Goal: Task Accomplishment & Management: Complete application form

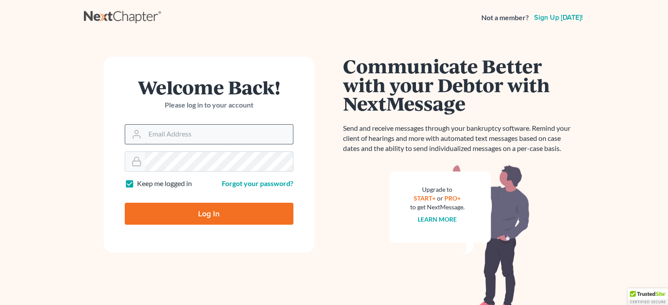
click at [235, 134] on input "Email Address" at bounding box center [219, 134] width 148 height 19
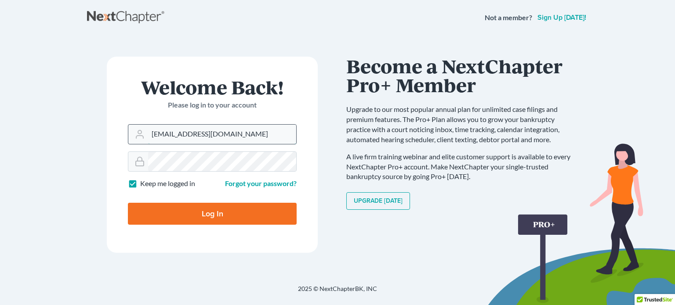
type input "[EMAIL_ADDRESS][DOMAIN_NAME]"
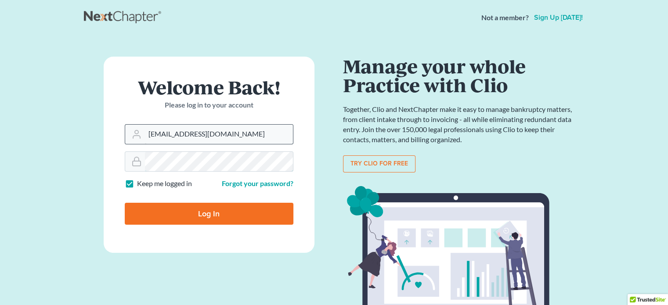
click at [125, 203] on input "Log In" at bounding box center [209, 214] width 169 height 22
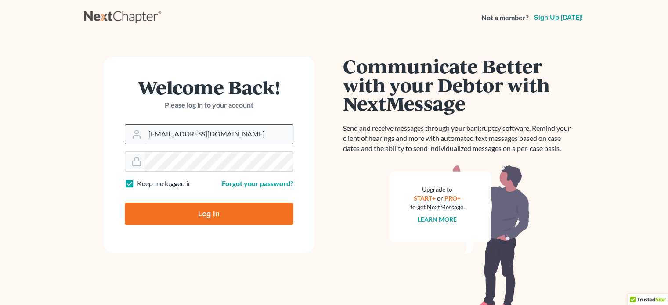
type input "Thinking..."
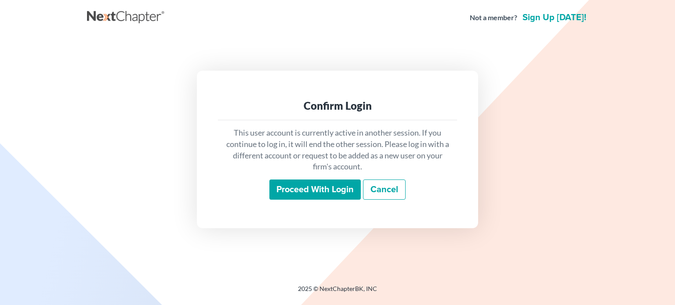
click at [108, 62] on div "Confirm Login This user account is currently active in another session. If you …" at bounding box center [337, 150] width 501 height 228
click at [336, 60] on div "Confirm Login This user account is currently active in another session. If you …" at bounding box center [337, 150] width 501 height 228
click at [319, 179] on div "This user account is currently active in another session. If you continue to lo…" at bounding box center [337, 163] width 239 height 87
click at [319, 189] on input "Proceed with login" at bounding box center [314, 190] width 91 height 20
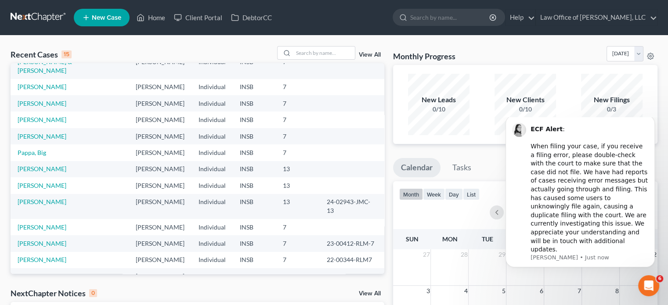
click at [647, 291] on icon "Open Intercom Messenger" at bounding box center [649, 286] width 15 height 15
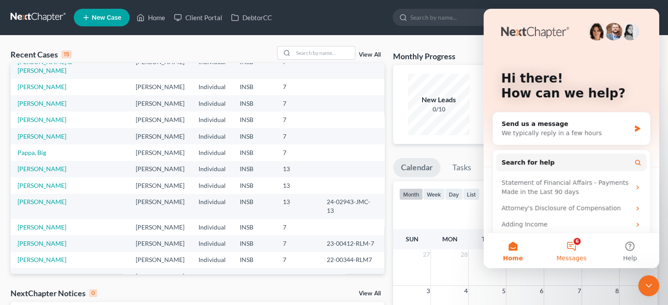
click at [574, 246] on button "6 Messages" at bounding box center [571, 250] width 58 height 35
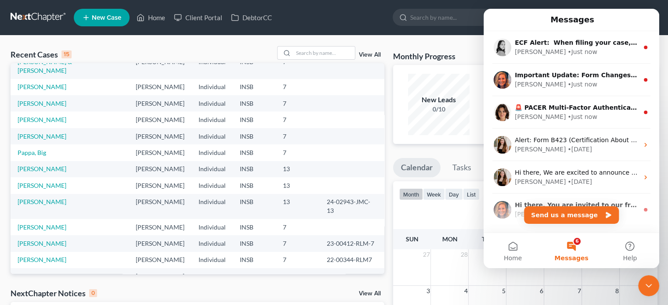
click at [574, 247] on button "6 Messages" at bounding box center [571, 250] width 58 height 35
click at [357, 43] on div "Recent Cases 15 View All Name unfold_more expand_more expand_less Attorney unfo…" at bounding box center [334, 264] width 668 height 456
click at [317, 289] on div "NextChapter Notices 0 View All" at bounding box center [198, 295] width 374 height 14
click at [647, 289] on icon "Close Intercom Messenger" at bounding box center [649, 286] width 11 height 11
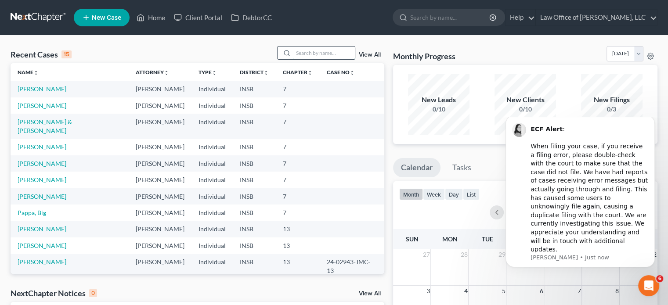
click at [326, 56] on input "search" at bounding box center [325, 53] width 62 height 13
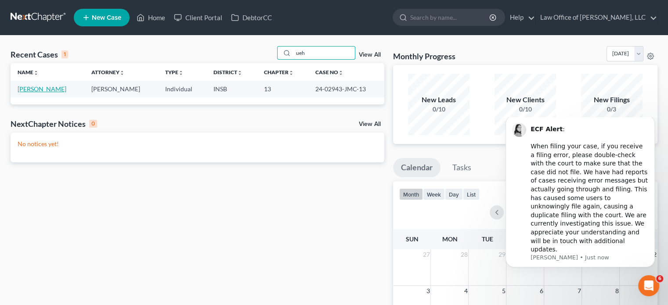
type input "ueh"
click at [40, 88] on link "Uehlin, Kimberly" at bounding box center [42, 88] width 49 height 7
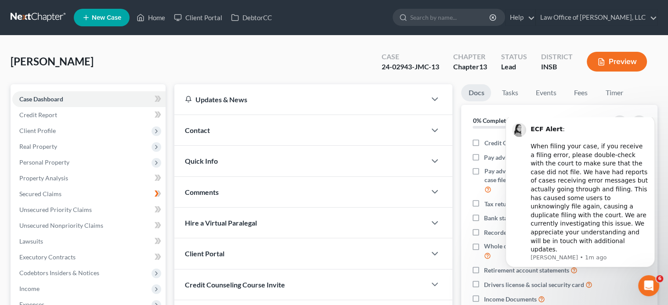
click at [209, 61] on div "Uehlin, Kimberly Upgraded Case 24-02943-JMC-13 Chapter Chapter 13 Status Lead D…" at bounding box center [334, 65] width 647 height 38
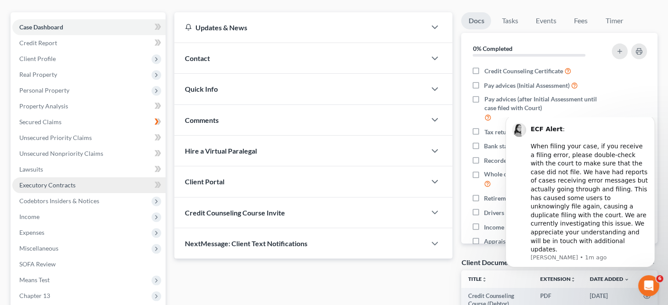
scroll to position [88, 0]
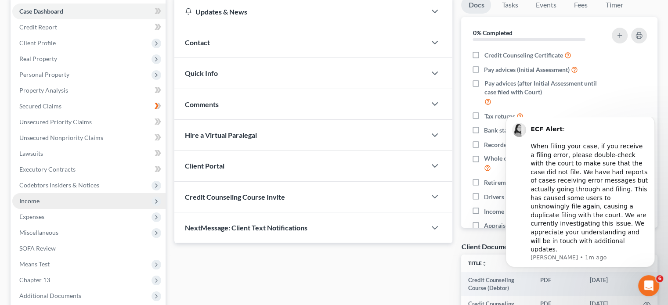
click at [69, 197] on span "Income" at bounding box center [88, 201] width 153 height 16
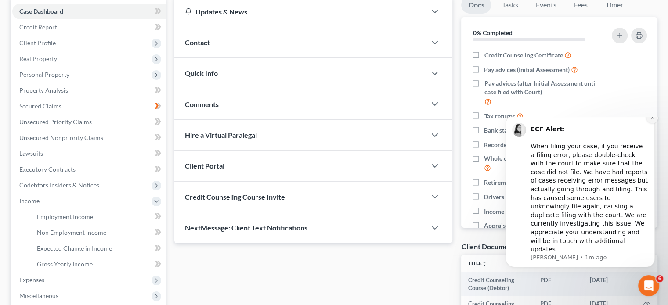
click at [655, 124] on button "Dismiss notification" at bounding box center [652, 117] width 11 height 11
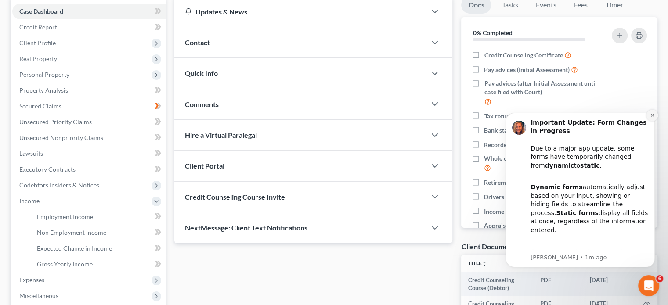
click at [654, 113] on button "Dismiss notification" at bounding box center [652, 115] width 11 height 11
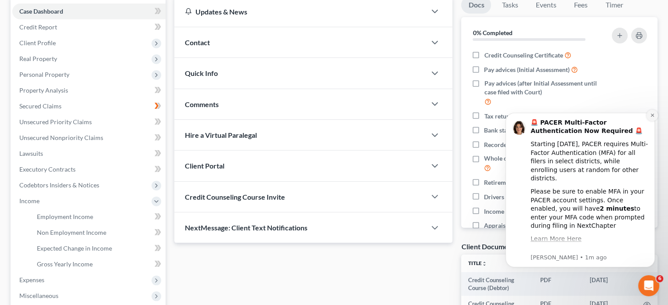
click at [650, 115] on icon "Dismiss notification" at bounding box center [652, 115] width 5 height 5
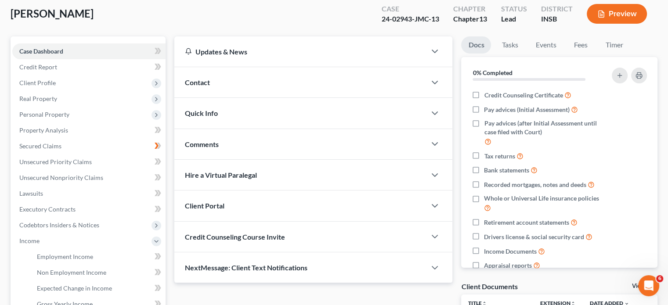
scroll to position [44, 0]
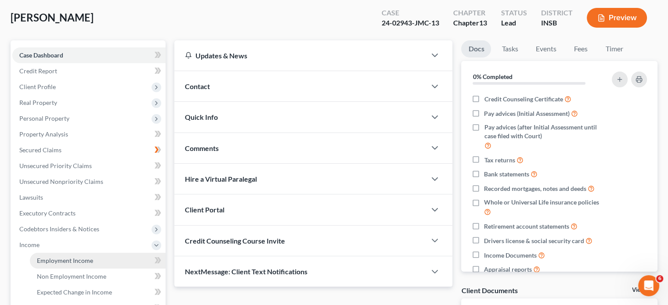
click at [65, 259] on span "Employment Income" at bounding box center [65, 260] width 56 height 7
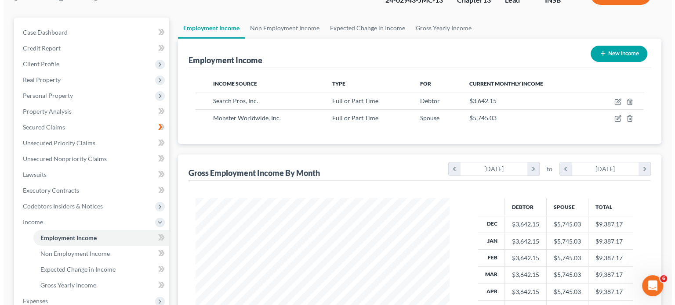
scroll to position [88, 0]
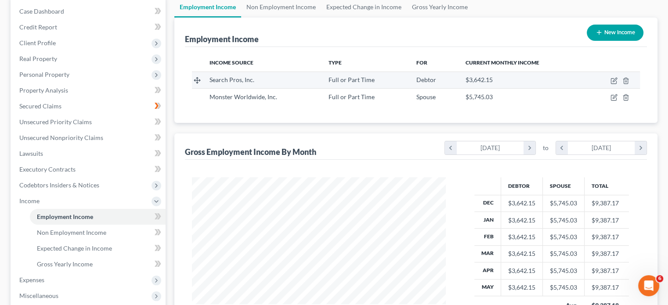
click at [614, 84] on td at bounding box center [613, 80] width 53 height 17
click at [615, 79] on icon "button" at bounding box center [614, 80] width 7 height 7
select select "0"
select select "15"
select select "2"
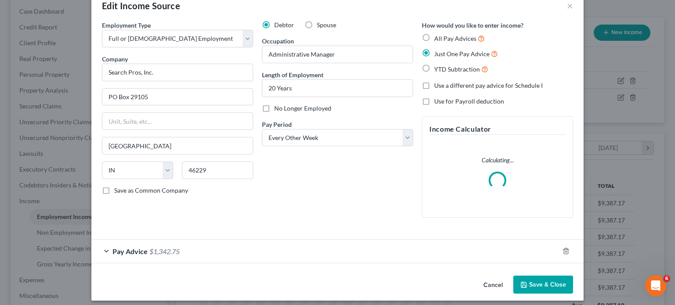
scroll to position [25, 0]
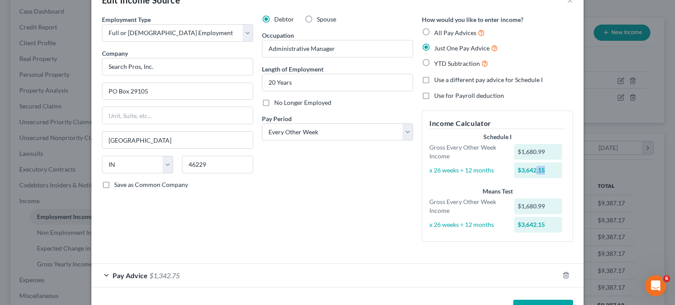
drag, startPoint x: 549, startPoint y: 171, endPoint x: 532, endPoint y: 172, distance: 16.8
click at [532, 172] on div "$3,642.15" at bounding box center [538, 171] width 48 height 16
click at [531, 172] on div "$3,642.15" at bounding box center [538, 171] width 48 height 16
drag, startPoint x: 545, startPoint y: 172, endPoint x: 501, endPoint y: 178, distance: 43.9
click at [501, 178] on div "Schedule I Gross Every Other Week Income $1,680.99 x 26 weeks ÷ 12 months $3,64…" at bounding box center [497, 156] width 145 height 47
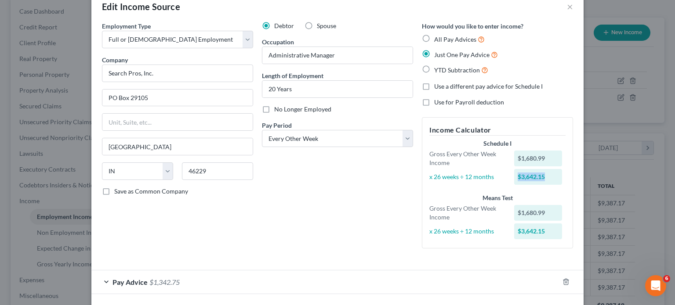
scroll to position [0, 0]
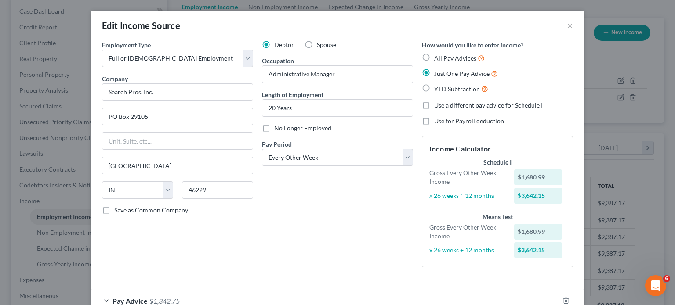
click at [537, 176] on div "$1,680.99" at bounding box center [538, 178] width 48 height 16
click at [531, 181] on div "$1,680.99" at bounding box center [538, 178] width 48 height 16
click at [533, 179] on div "$1,680.99" at bounding box center [538, 178] width 48 height 16
drag, startPoint x: 545, startPoint y: 176, endPoint x: 523, endPoint y: 170, distance: 23.1
click at [523, 170] on div "$1,680.99" at bounding box center [538, 178] width 48 height 16
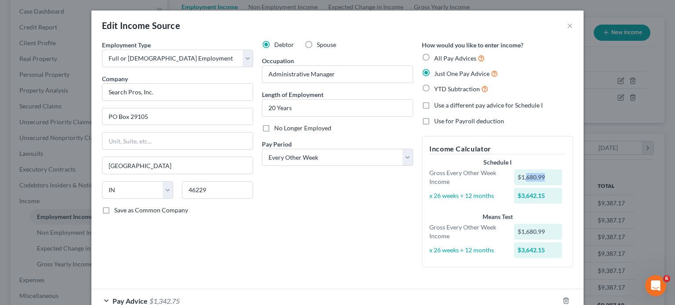
click at [546, 177] on div "$1,680.99" at bounding box center [538, 178] width 48 height 16
click at [545, 175] on div "$1,680.99" at bounding box center [538, 178] width 48 height 16
click at [162, 236] on div "Employment Type * Select Full or Part Time Employment Self Employment Company *…" at bounding box center [178, 157] width 160 height 234
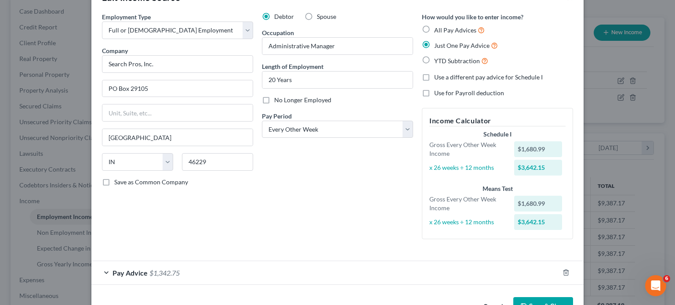
scroll to position [55, 0]
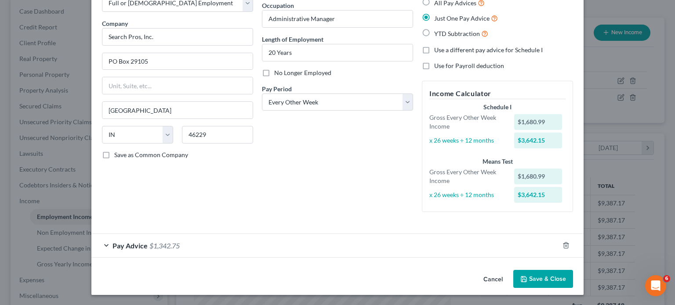
click at [103, 243] on div "Pay Advice $1,342.75" at bounding box center [325, 245] width 468 height 23
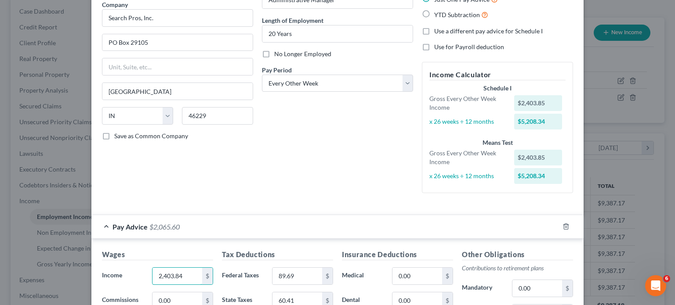
scroll to position [5, 0]
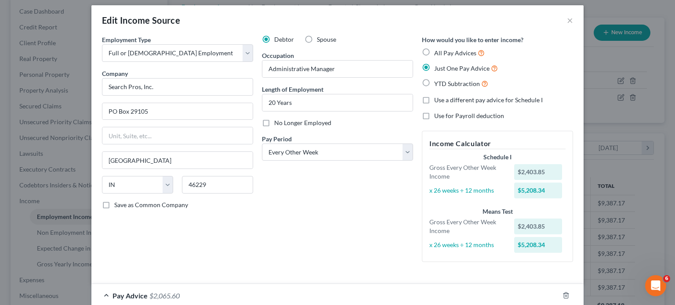
type input "2,403.84"
click at [330, 251] on div "Debtor Spouse Occupation Administrative Manager Length of Employment 20 Years N…" at bounding box center [338, 152] width 160 height 234
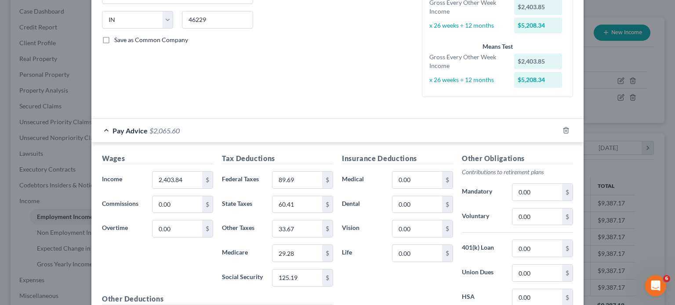
scroll to position [181, 0]
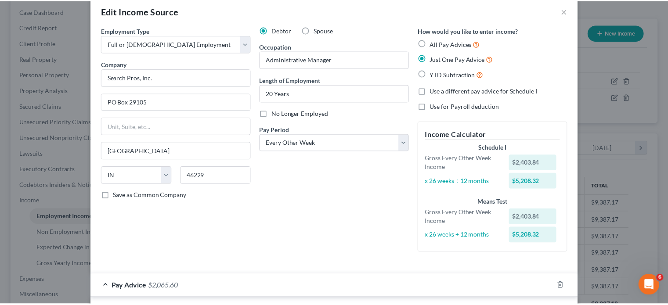
scroll to position [0, 0]
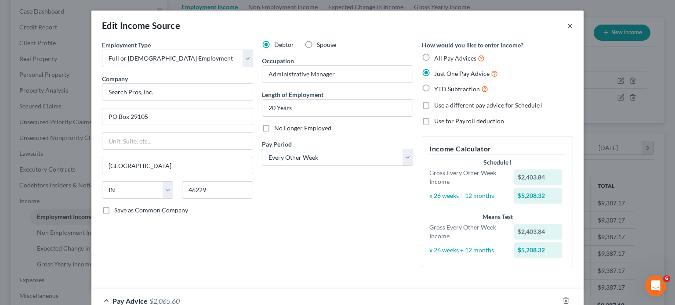
click at [567, 23] on button "×" at bounding box center [570, 25] width 6 height 11
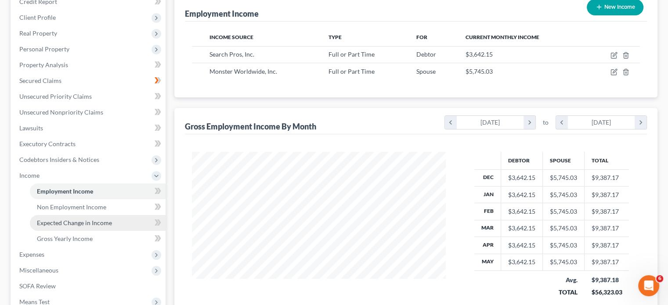
scroll to position [176, 0]
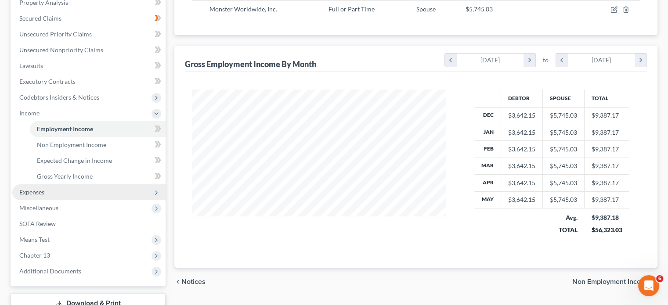
click at [95, 195] on span "Expenses" at bounding box center [88, 193] width 153 height 16
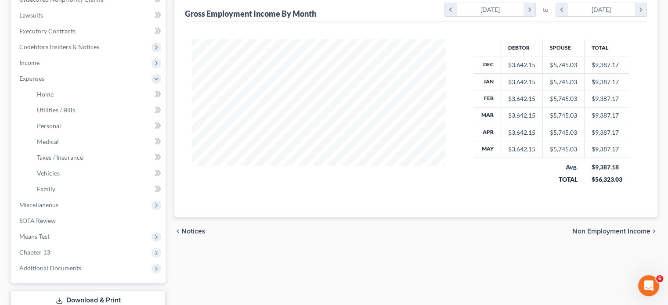
scroll to position [287, 0]
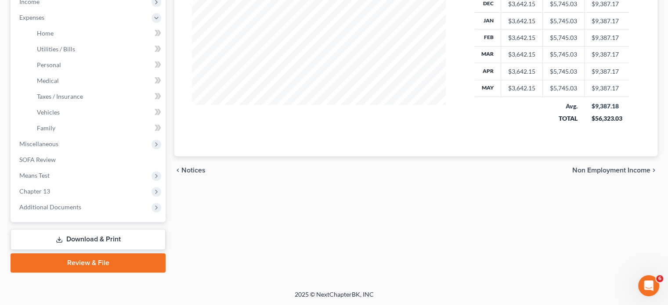
click at [138, 229] on link "Download & Print" at bounding box center [88, 239] width 155 height 21
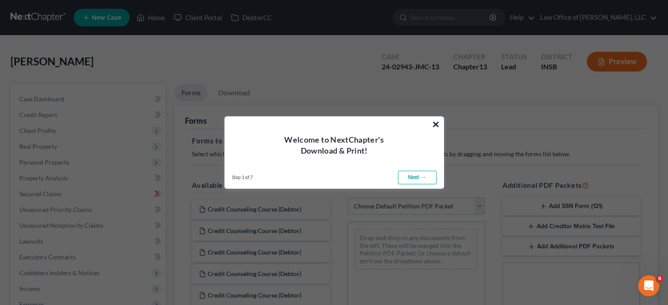
click at [437, 124] on button "×" at bounding box center [436, 124] width 8 height 14
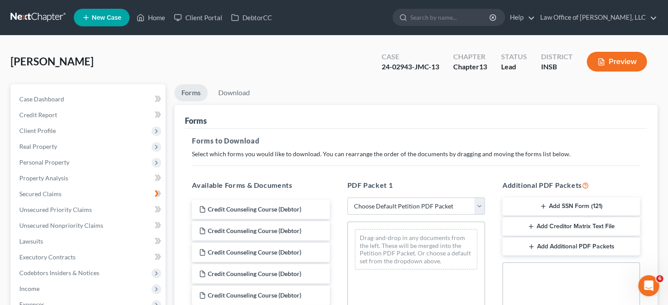
click at [618, 56] on button "Preview" at bounding box center [617, 62] width 60 height 20
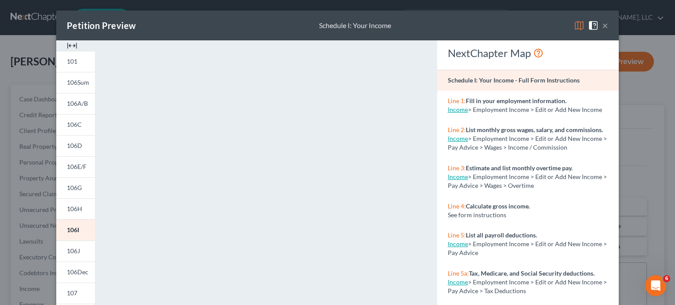
click at [574, 27] on img at bounding box center [579, 25] width 11 height 11
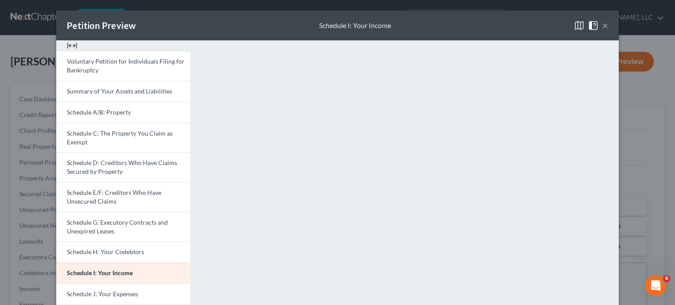
click at [69, 46] on img at bounding box center [72, 45] width 11 height 11
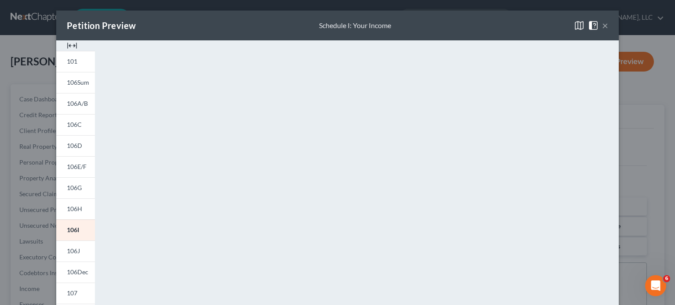
click at [580, 23] on img at bounding box center [579, 25] width 11 height 11
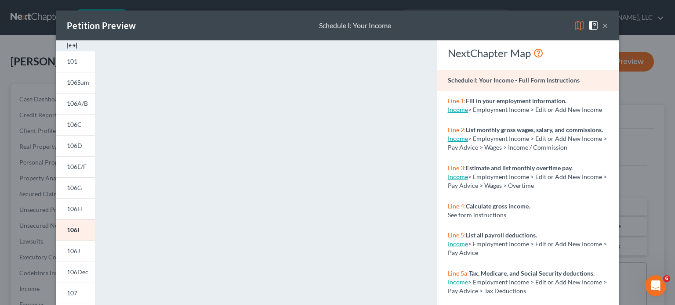
click at [580, 23] on img at bounding box center [579, 25] width 11 height 11
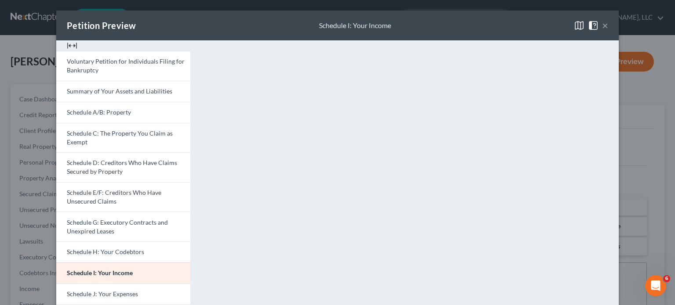
click at [603, 25] on button "×" at bounding box center [605, 25] width 6 height 11
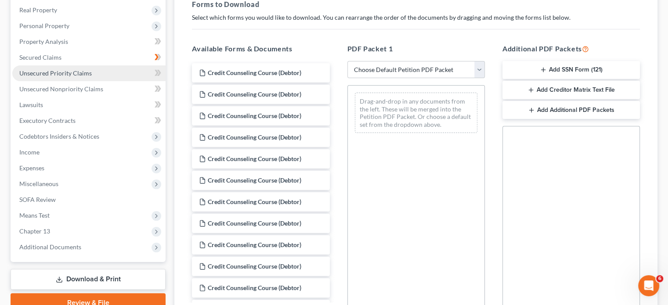
scroll to position [176, 0]
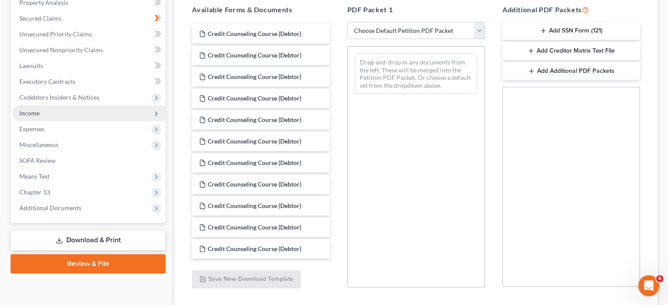
click at [98, 109] on span "Income" at bounding box center [88, 113] width 153 height 16
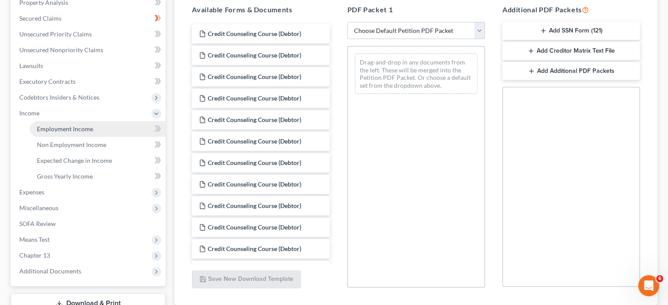
click at [139, 130] on link "Employment Income" at bounding box center [98, 129] width 136 height 16
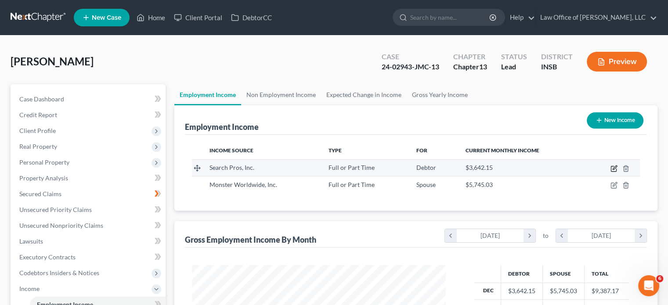
click at [615, 167] on icon "button" at bounding box center [614, 168] width 7 height 7
select select "0"
select select "15"
select select "2"
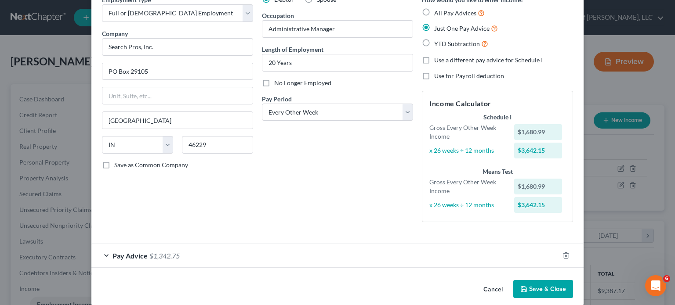
scroll to position [55, 0]
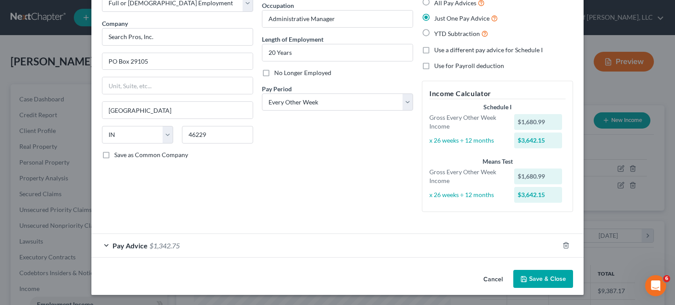
click at [105, 246] on div "Pay Advice $1,342.75" at bounding box center [325, 245] width 468 height 23
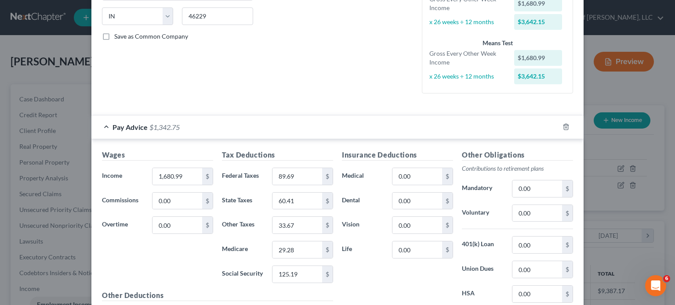
scroll to position [187, 0]
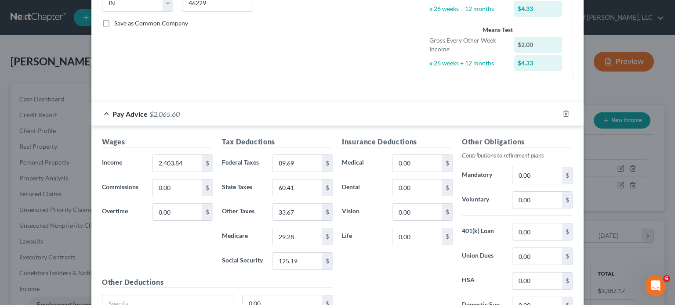
click at [179, 242] on div "Wages Income * 2,403.84 $ Commissions 0.00 $ Overtime 0.00 $" at bounding box center [158, 207] width 120 height 141
click at [389, 265] on div "Insurance Deductions Medical 0.00 $ Dental 0.00 $ Vision 0.00 $ Life 0.00 $" at bounding box center [398, 229] width 120 height 185
click at [189, 165] on input "2,403.84" at bounding box center [178, 163] width 50 height 17
click at [178, 235] on div "Wages Income * 2,403.85 $ Commissions 0.00 $ Overtime 0.00 $" at bounding box center [158, 207] width 120 height 141
click at [178, 165] on input "2,403.85" at bounding box center [178, 163] width 50 height 17
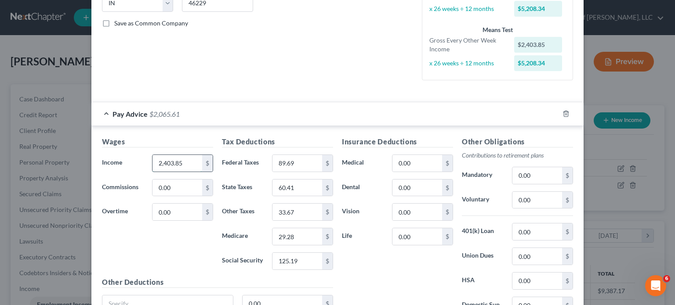
click at [183, 162] on input "2,403.85" at bounding box center [178, 163] width 50 height 17
type input "2,403.84"
click at [186, 235] on div "Wages Income * 2,403.84 $ Commissions 0.00 $ Overtime 0.00 $" at bounding box center [158, 207] width 120 height 141
click at [176, 235] on div "Wages Income * 2,403.84 $ Commissions 0.00 $ Overtime 0.00 $" at bounding box center [158, 207] width 120 height 141
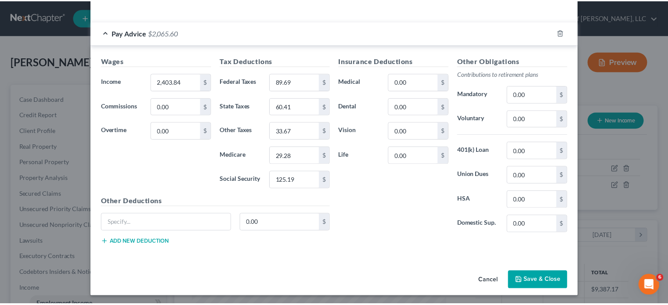
scroll to position [269, 0]
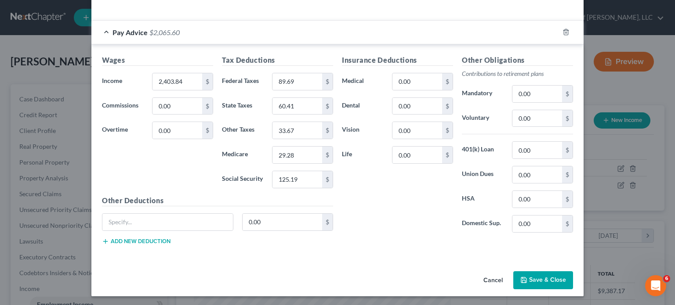
click at [550, 284] on button "Save & Close" at bounding box center [543, 281] width 60 height 18
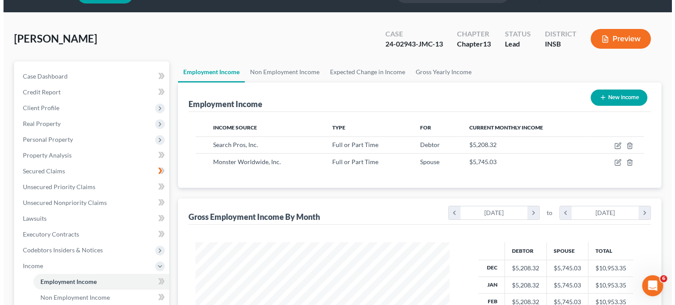
scroll to position [44, 0]
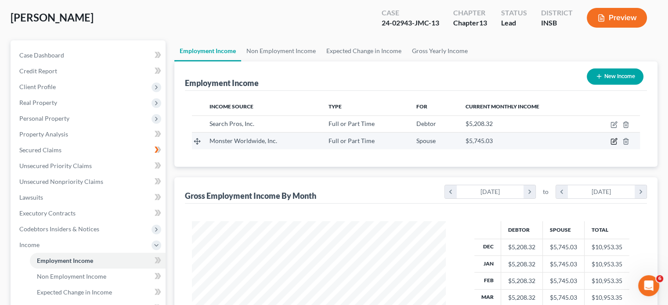
click at [614, 143] on icon "button" at bounding box center [614, 141] width 7 height 7
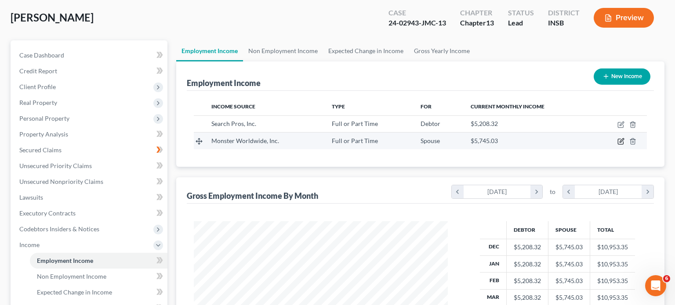
select select "0"
select select "10"
select select "2"
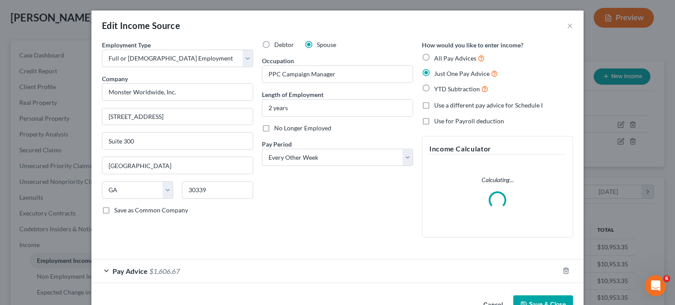
scroll to position [25, 0]
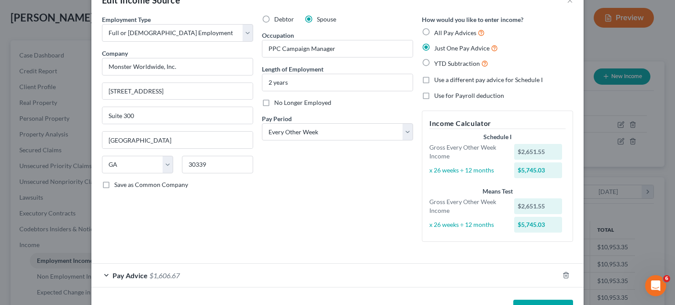
click at [97, 274] on div "Pay Advice $1,606.67" at bounding box center [325, 275] width 468 height 23
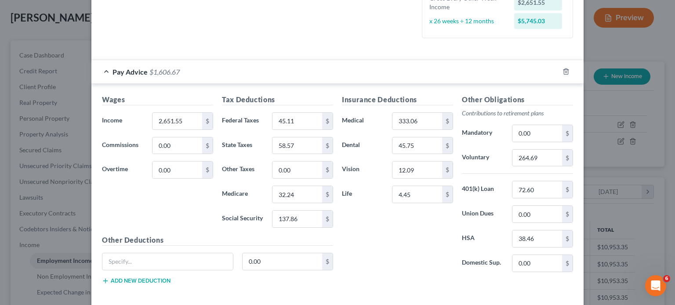
scroll to position [245, 0]
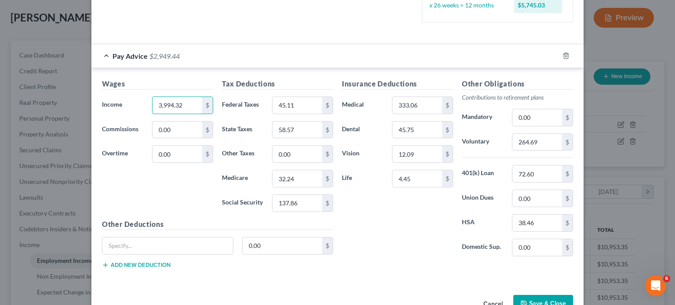
type input "3,994.32"
click at [158, 186] on div "Wages Income * 3,994.32 $ Commissions 0.00 $ Overtime 0.00 $" at bounding box center [158, 149] width 120 height 141
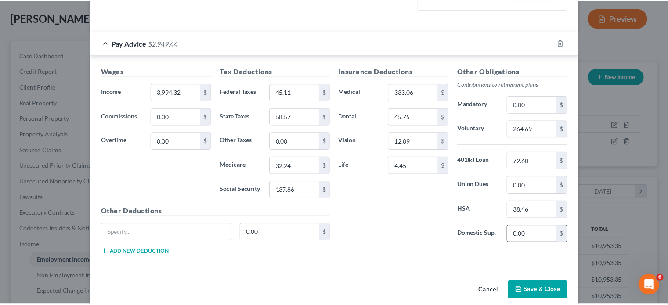
scroll to position [269, 0]
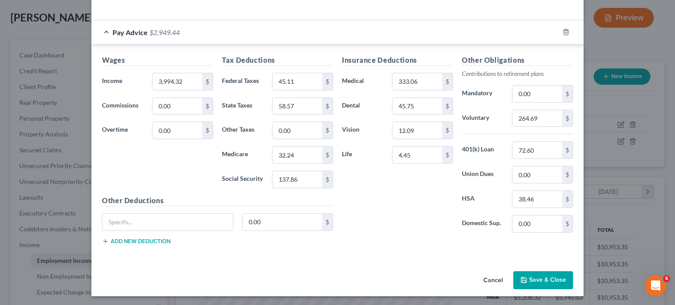
click at [550, 281] on button "Save & Close" at bounding box center [543, 281] width 60 height 18
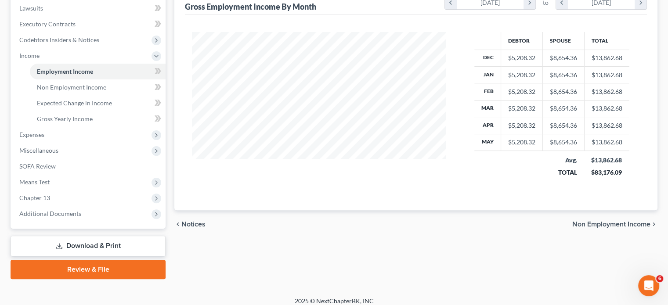
scroll to position [240, 0]
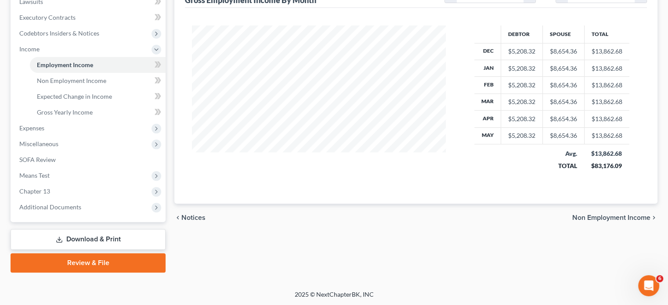
click at [105, 241] on link "Download & Print" at bounding box center [88, 239] width 155 height 21
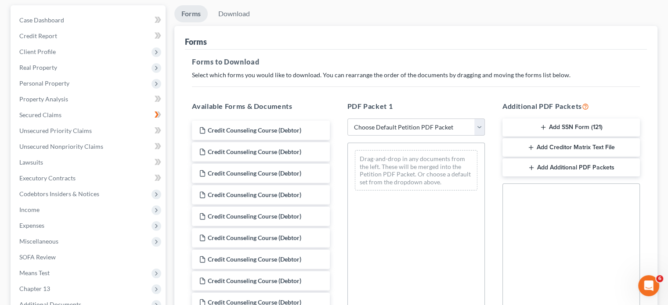
scroll to position [61, 0]
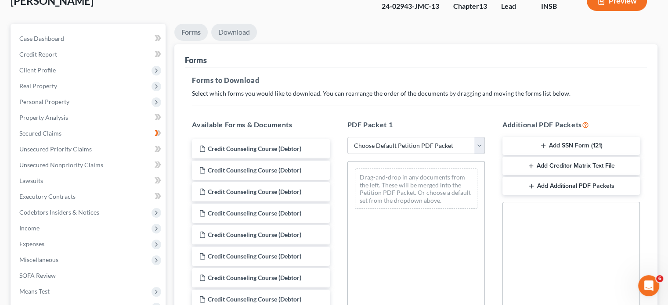
click at [241, 28] on link "Download" at bounding box center [234, 32] width 46 height 17
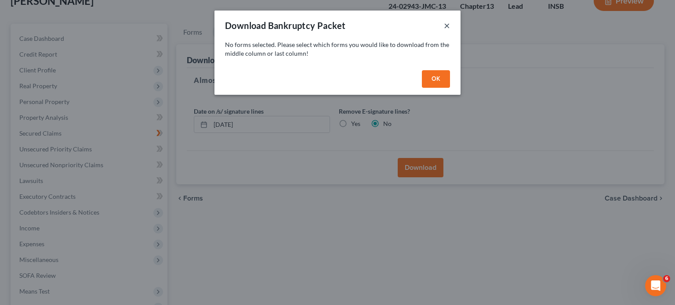
click at [450, 27] on button "×" at bounding box center [447, 25] width 6 height 11
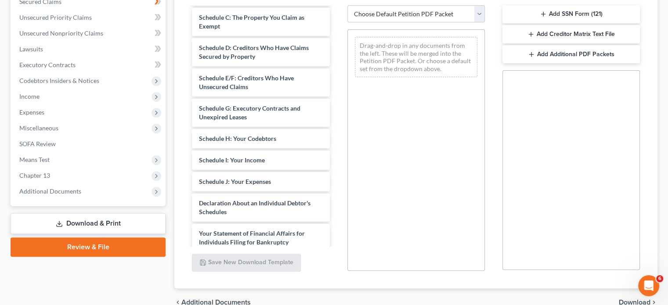
scroll to position [483, 0]
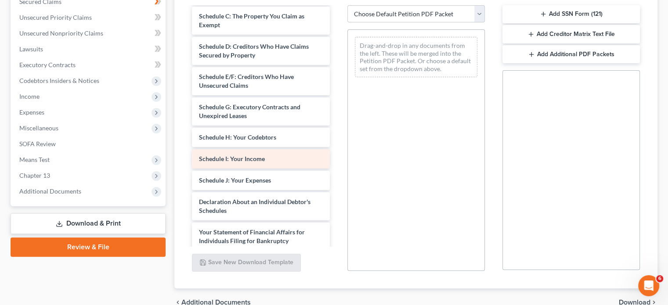
click at [284, 154] on div "Schedule I: Your Income" at bounding box center [261, 158] width 138 height 19
click at [292, 156] on div "Schedule I: Your Income" at bounding box center [261, 158] width 138 height 19
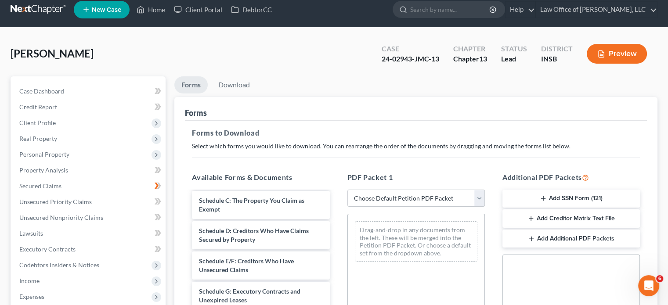
scroll to position [0, 0]
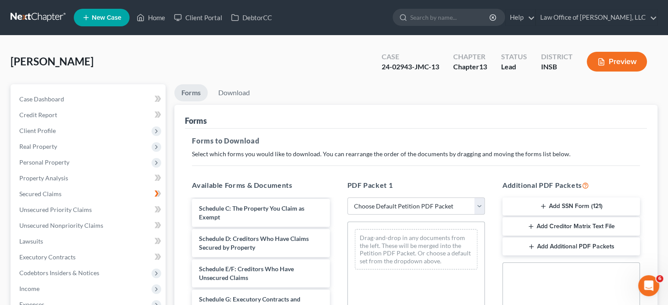
click at [611, 65] on button "Preview" at bounding box center [617, 62] width 60 height 20
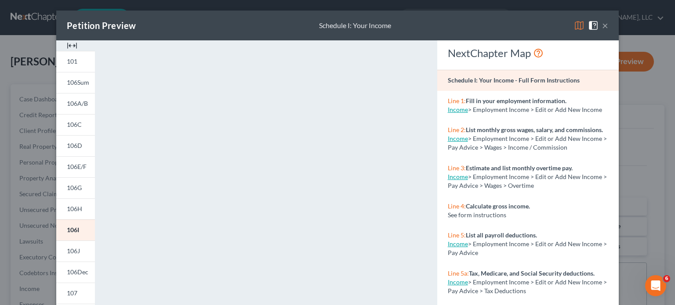
click at [576, 24] on img at bounding box center [579, 25] width 11 height 11
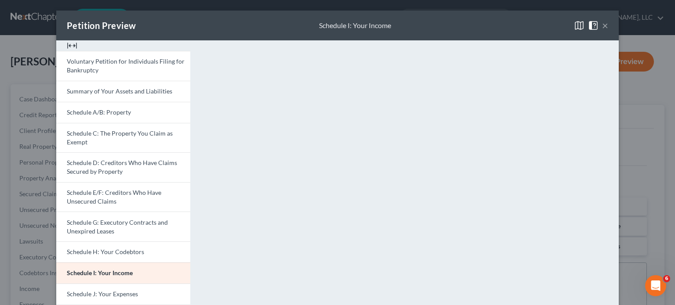
click at [69, 44] on img at bounding box center [72, 45] width 11 height 11
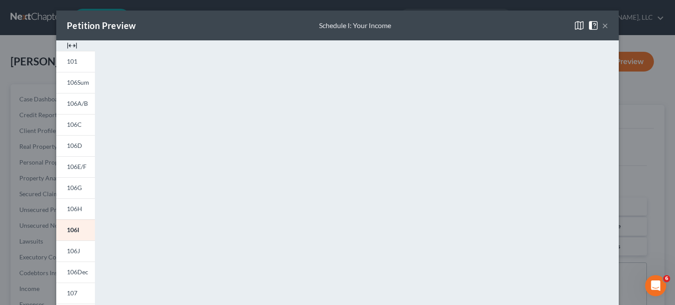
click at [574, 22] on img at bounding box center [579, 25] width 11 height 11
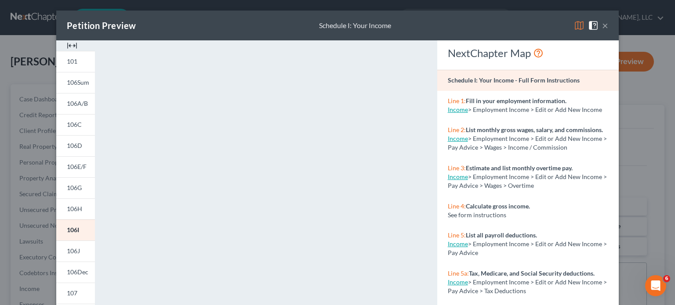
click at [574, 24] on img at bounding box center [579, 25] width 11 height 11
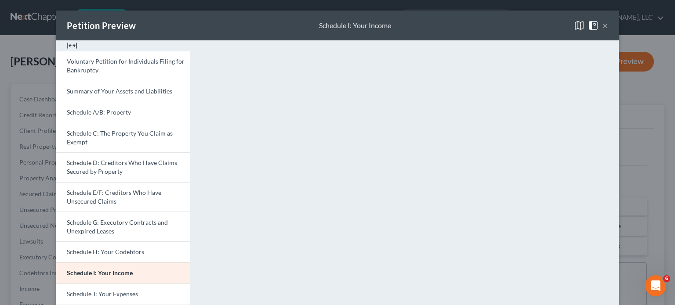
click at [602, 27] on button "×" at bounding box center [605, 25] width 6 height 11
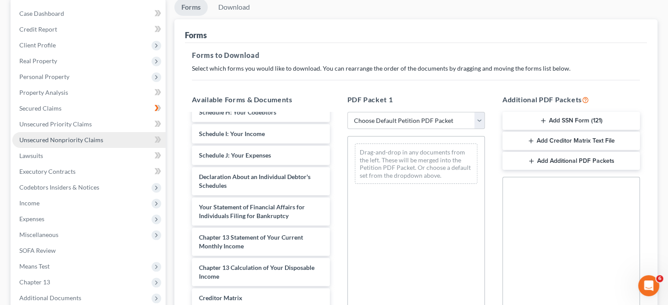
scroll to position [88, 0]
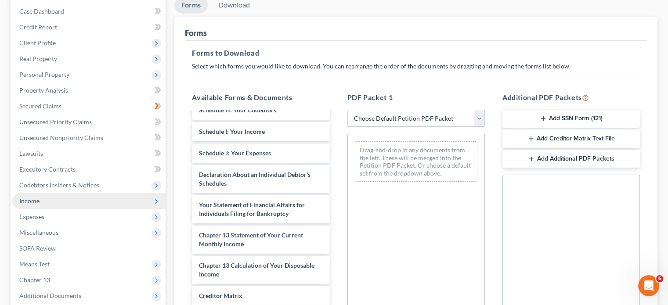
click at [127, 204] on span "Income" at bounding box center [88, 201] width 153 height 16
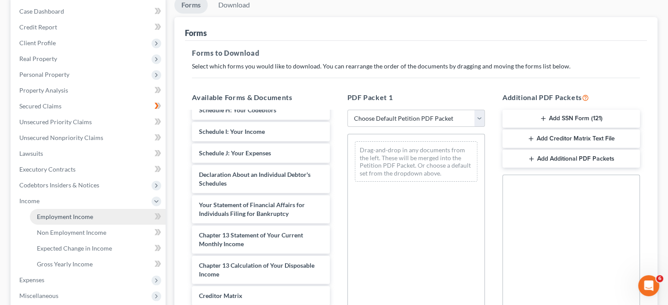
click at [138, 218] on link "Employment Income" at bounding box center [98, 217] width 136 height 16
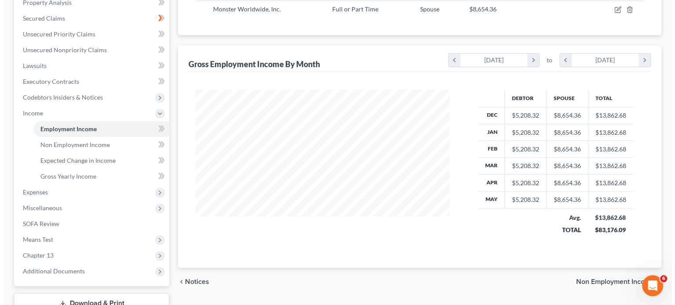
scroll to position [64, 0]
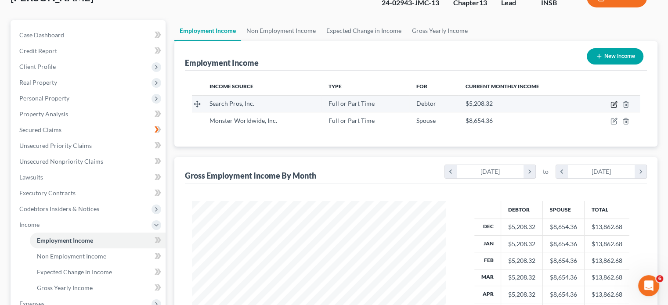
click at [614, 104] on icon "button" at bounding box center [615, 104] width 4 height 4
select select "0"
select select "15"
select select "2"
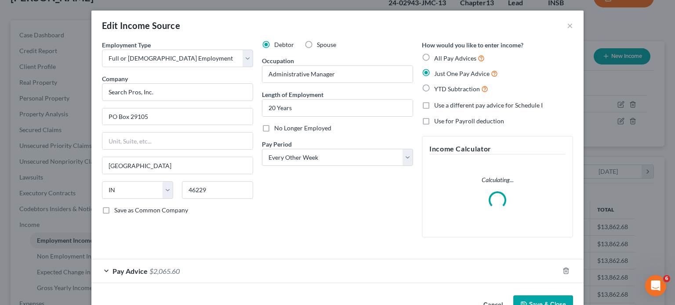
scroll to position [25, 0]
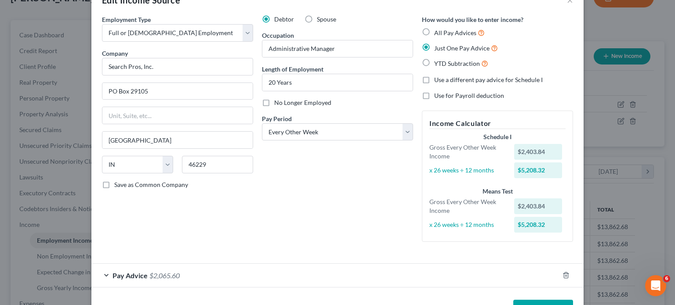
click at [102, 272] on div "Pay Advice $2,065.60" at bounding box center [325, 275] width 468 height 23
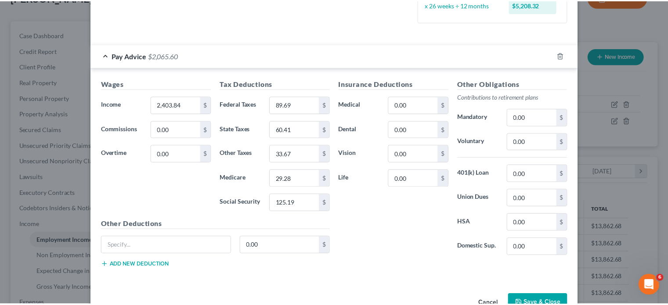
scroll to position [269, 0]
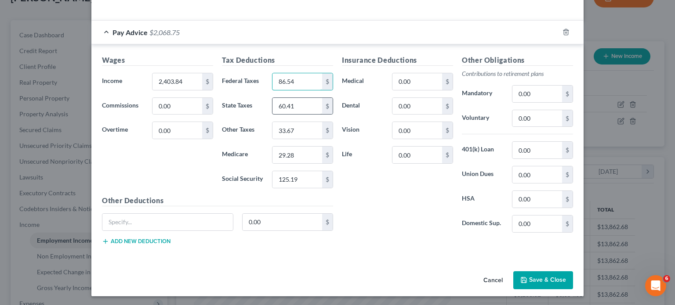
type input "86.54"
type input "125.19"
click at [302, 151] on input "29.28" at bounding box center [297, 155] width 50 height 17
click at [302, 152] on input "29.28" at bounding box center [297, 155] width 50 height 17
type input "29.28"
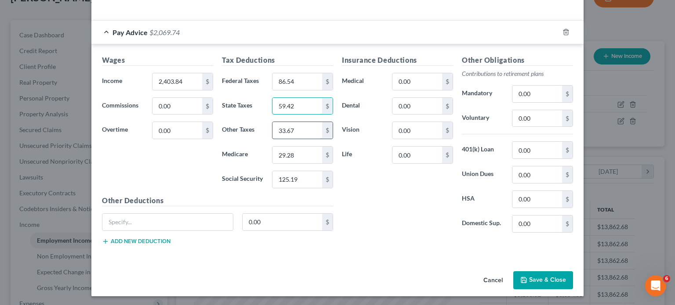
type input "59.42"
click at [287, 124] on input "33.67" at bounding box center [297, 130] width 50 height 17
click at [360, 188] on div "Insurance Deductions Medical 0.00 $ Dental 0.00 $ Vision 0.00 $ Life 0.00 $" at bounding box center [398, 147] width 120 height 185
click at [547, 287] on button "Save & Close" at bounding box center [543, 281] width 60 height 18
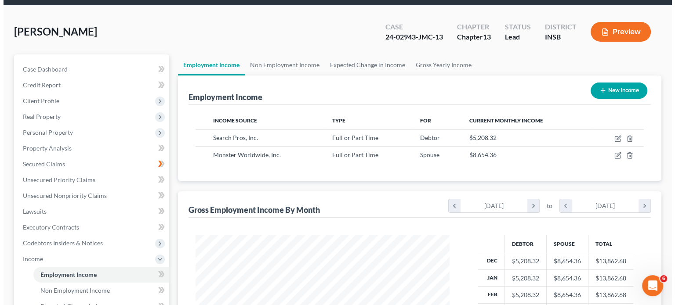
scroll to position [0, 0]
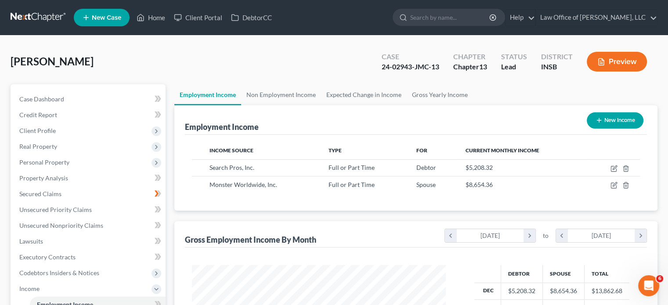
click at [610, 65] on button "Preview" at bounding box center [617, 62] width 60 height 20
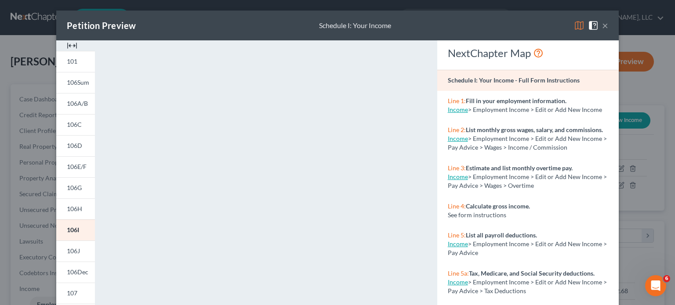
click at [578, 24] on img at bounding box center [579, 25] width 11 height 11
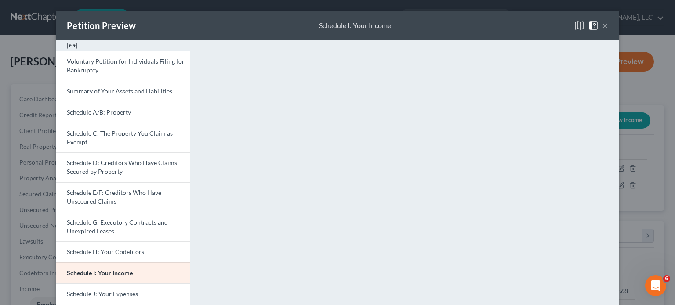
click at [602, 22] on button "×" at bounding box center [605, 25] width 6 height 11
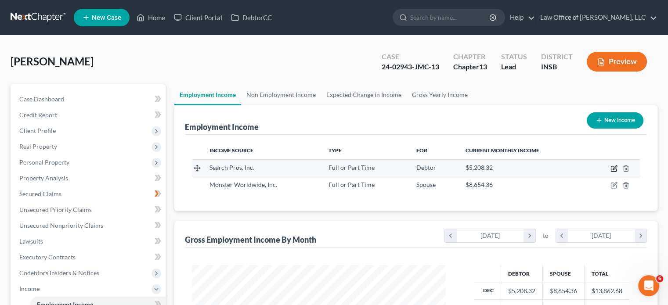
click at [614, 170] on icon "button" at bounding box center [614, 168] width 7 height 7
select select "0"
select select "15"
select select "2"
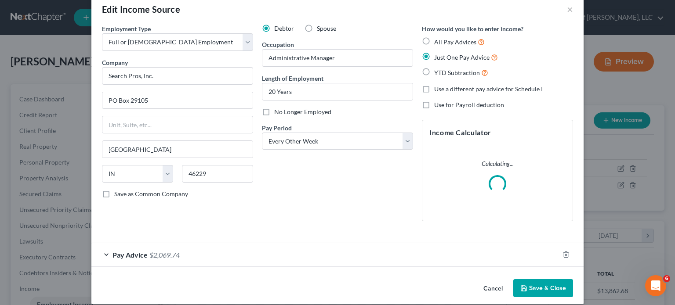
scroll to position [25, 0]
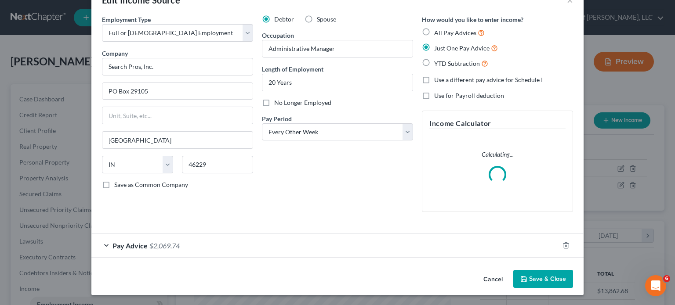
click at [105, 242] on div "Pay Advice $2,069.74" at bounding box center [325, 245] width 468 height 23
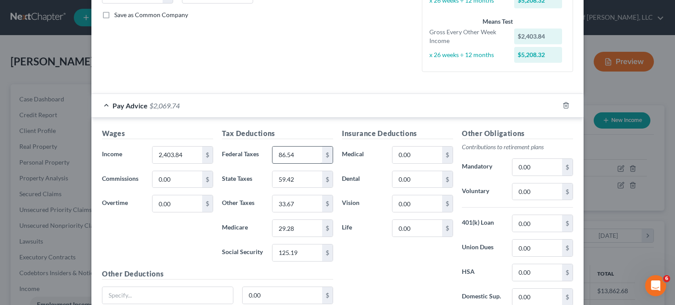
scroll to position [201, 0]
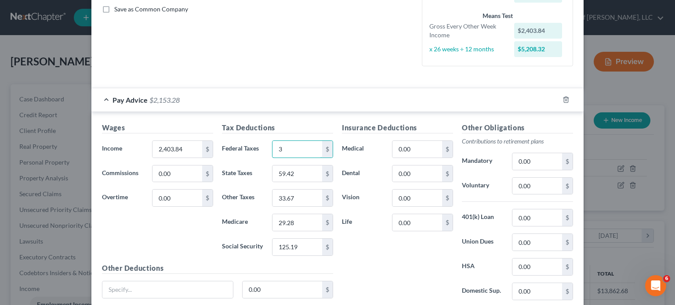
type input "3"
click at [295, 118] on div "Wages Income * 2,403.84 $ Commissions 0.00 $ Overtime 0.00 $ Tax Deductions Fed…" at bounding box center [337, 219] width 492 height 215
click at [288, 156] on input "3" at bounding box center [297, 149] width 50 height 17
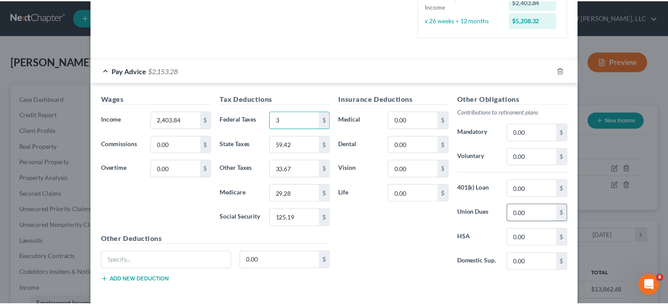
scroll to position [269, 0]
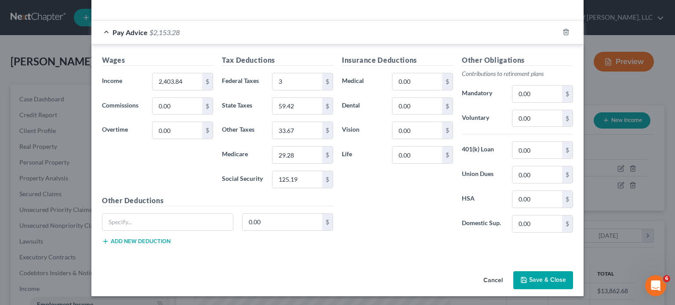
click at [491, 278] on button "Cancel" at bounding box center [492, 281] width 33 height 18
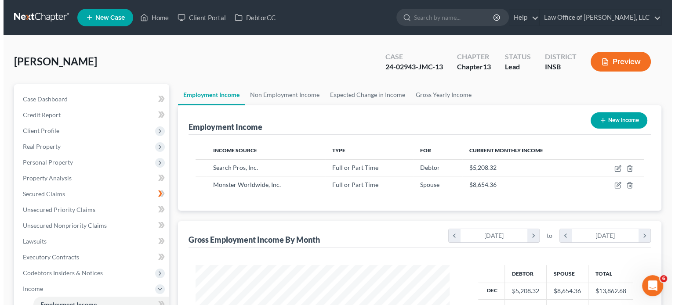
scroll to position [439351, 439235]
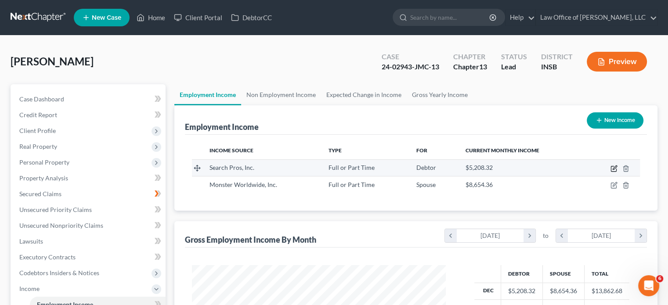
click at [615, 166] on icon "button" at bounding box center [615, 168] width 4 height 4
select select "0"
select select "15"
select select "2"
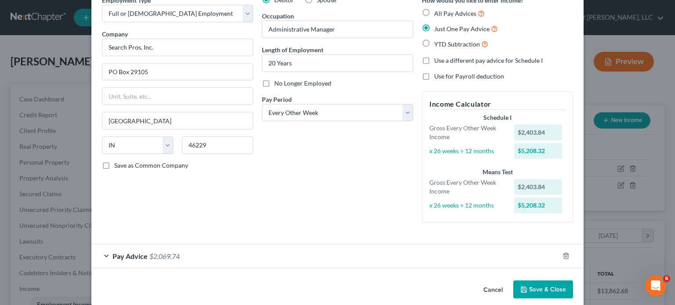
scroll to position [55, 0]
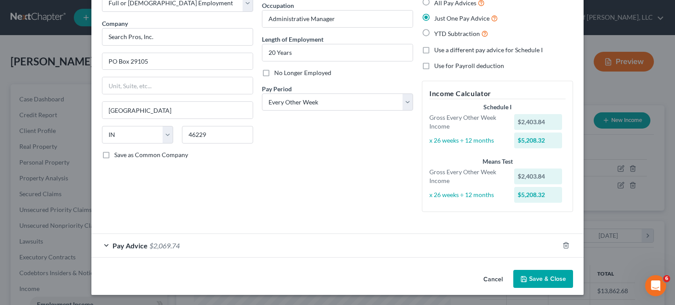
click at [104, 246] on div "Pay Advice $2,069.74" at bounding box center [325, 245] width 468 height 23
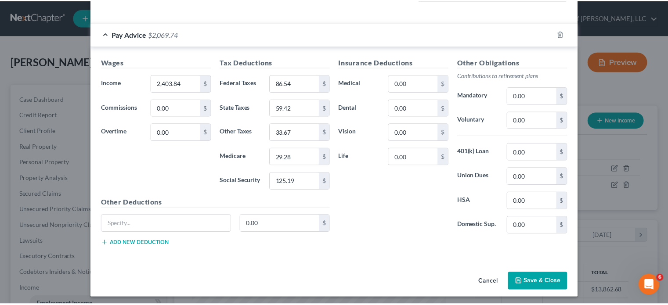
scroll to position [269, 0]
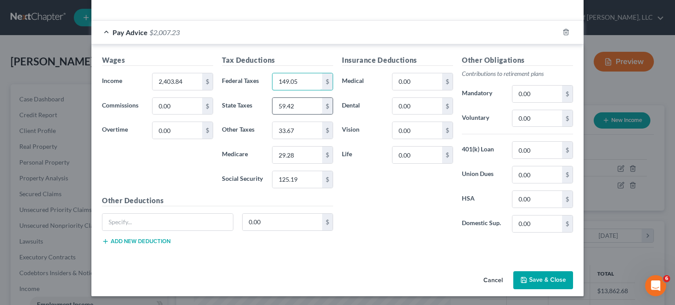
type input "149.05"
click at [308, 103] on input "59.42" at bounding box center [297, 106] width 50 height 17
click at [305, 109] on input "59.42" at bounding box center [297, 106] width 50 height 17
drag, startPoint x: 305, startPoint y: 108, endPoint x: 247, endPoint y: 92, distance: 59.6
click at [247, 93] on div "Tax Deductions Federal Taxes 149.05 $ State Taxes 59.42 $ Other Taxes 33.67 $ M…" at bounding box center [278, 125] width 120 height 141
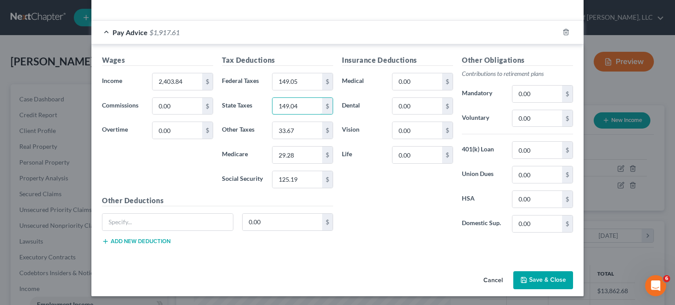
type input "149.04"
type input "40.21"
click at [311, 155] on input "29.28" at bounding box center [297, 155] width 50 height 17
click at [298, 153] on input "29.28" at bounding box center [297, 155] width 50 height 17
type input "2"
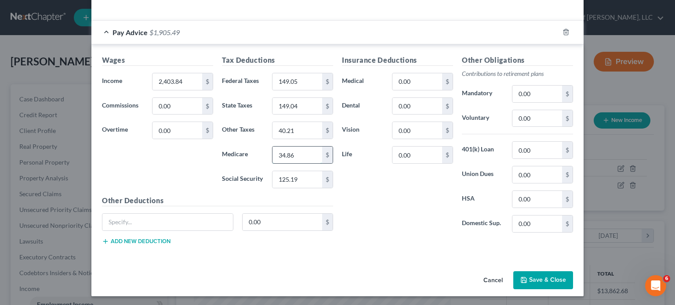
type input "34.86"
click at [295, 183] on input "125.19" at bounding box center [297, 179] width 50 height 17
type input "149.04"
click at [304, 107] on input "149.04" at bounding box center [297, 106] width 50 height 17
click at [302, 105] on input "text" at bounding box center [297, 106] width 50 height 17
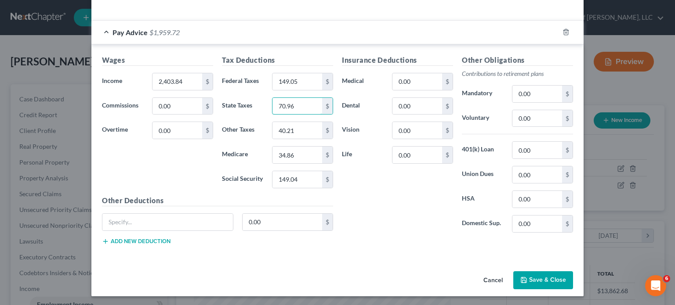
type input "70.96"
click at [545, 277] on button "Save & Close" at bounding box center [543, 281] width 60 height 18
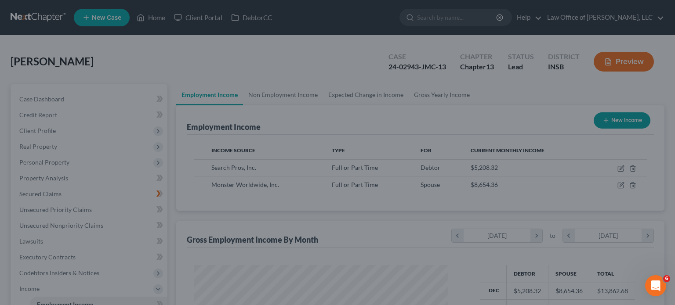
scroll to position [439351, 439235]
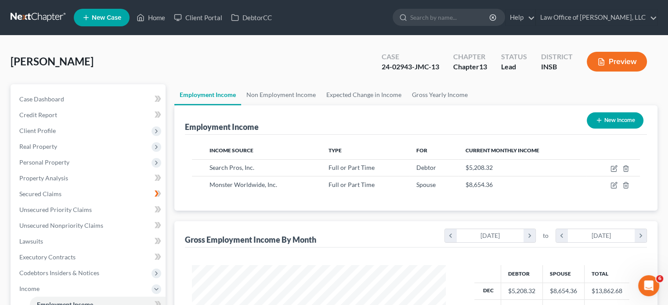
click at [614, 50] on div "Preview" at bounding box center [619, 63] width 78 height 26
click at [612, 57] on button "Preview" at bounding box center [617, 62] width 60 height 20
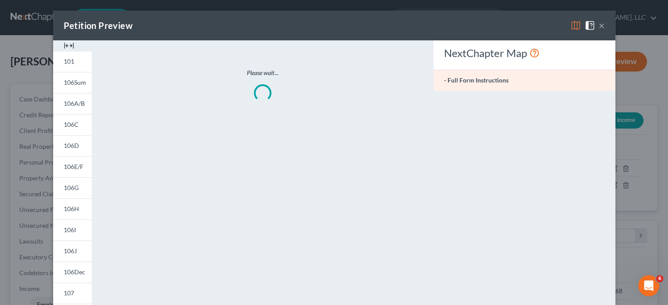
scroll to position [156, 274]
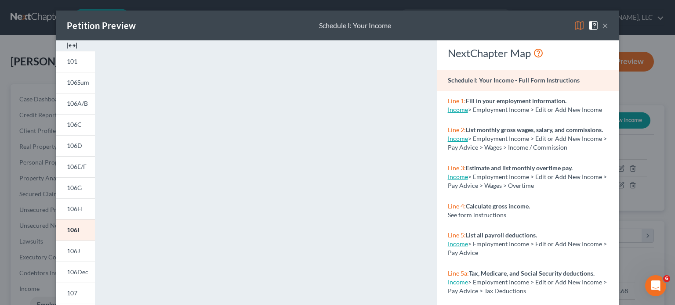
click at [574, 24] on img at bounding box center [579, 25] width 11 height 11
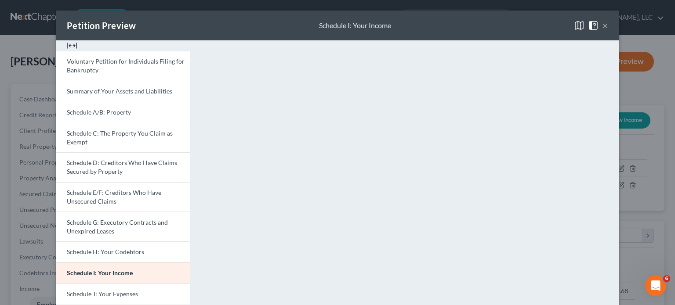
click at [603, 24] on button "×" at bounding box center [605, 25] width 6 height 11
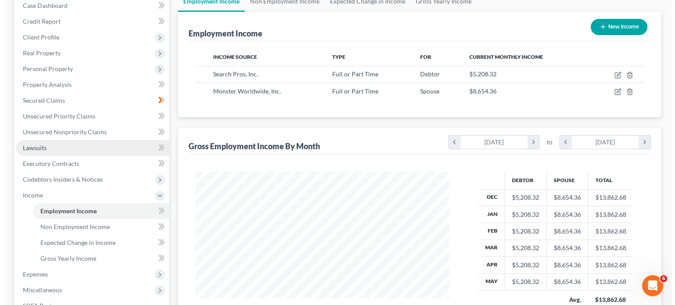
scroll to position [132, 0]
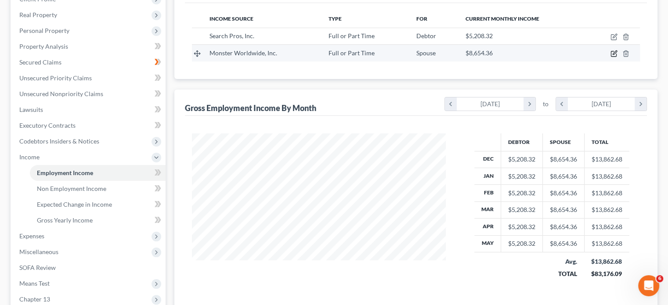
click at [615, 53] on icon "button" at bounding box center [615, 53] width 4 height 4
select select "0"
select select "10"
select select "2"
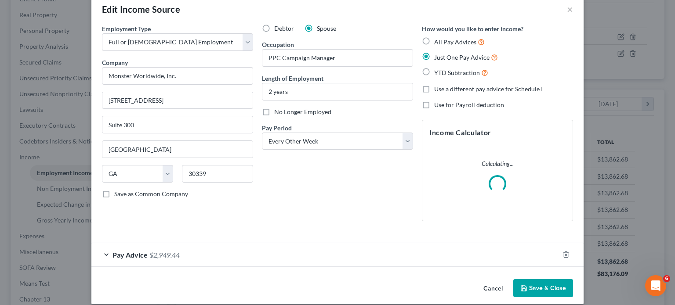
scroll to position [25, 0]
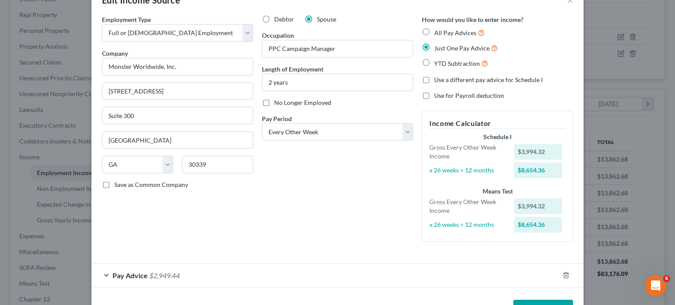
click at [125, 247] on div "Employment Type * Select Full or Part Time Employment Self Employment Company *…" at bounding box center [178, 132] width 160 height 234
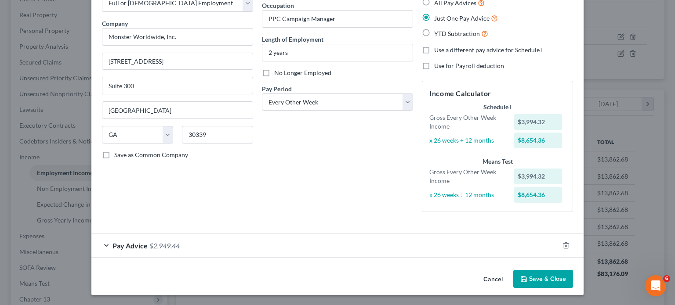
click at [149, 247] on span "$2,949.44" at bounding box center [164, 246] width 30 height 8
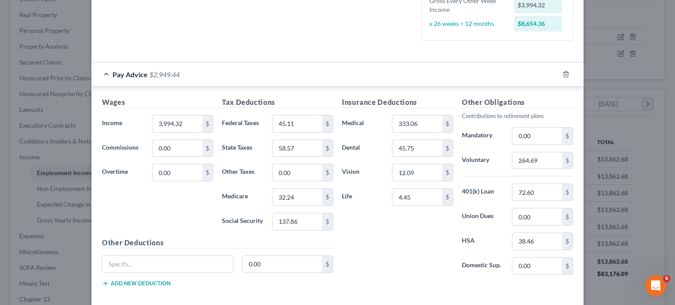
scroll to position [231, 0]
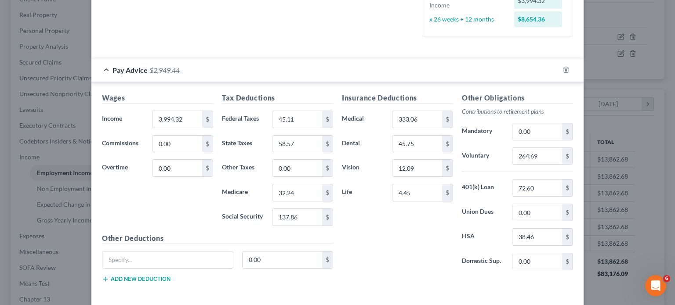
type input "281.86"
click at [302, 138] on input "58.57" at bounding box center [297, 144] width 50 height 17
type input "232.38"
click at [299, 148] on input "58.57" at bounding box center [297, 144] width 50 height 17
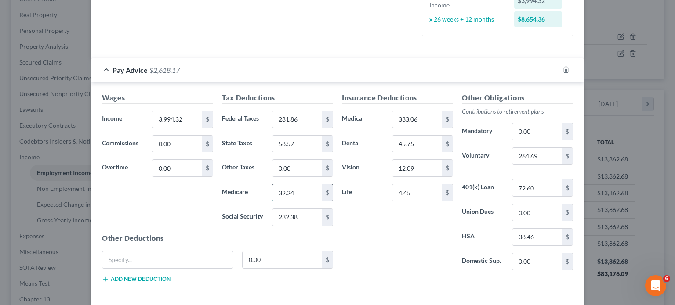
click at [308, 192] on input "32.24" at bounding box center [297, 193] width 50 height 17
type input "99.72"
click at [298, 163] on input "0.00" at bounding box center [297, 168] width 50 height 17
click at [292, 168] on input "0.00" at bounding box center [297, 168] width 50 height 17
type input "0"
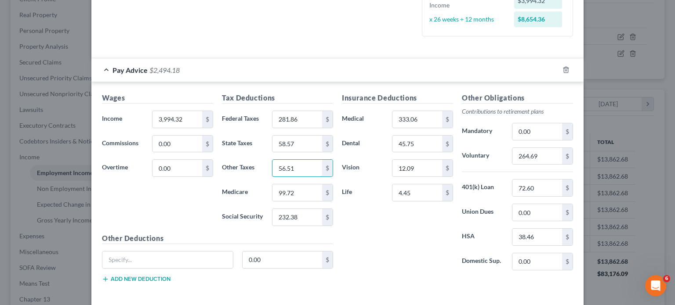
type input "56.51"
click at [406, 242] on div "Insurance Deductions Medical 333.06 $ Dental 45.75 $ Vision 12.09 $ Life 4.45 $" at bounding box center [398, 185] width 120 height 185
click at [427, 186] on input "4.45" at bounding box center [417, 193] width 50 height 17
click at [417, 196] on input "4.45" at bounding box center [417, 193] width 50 height 17
type input "4"
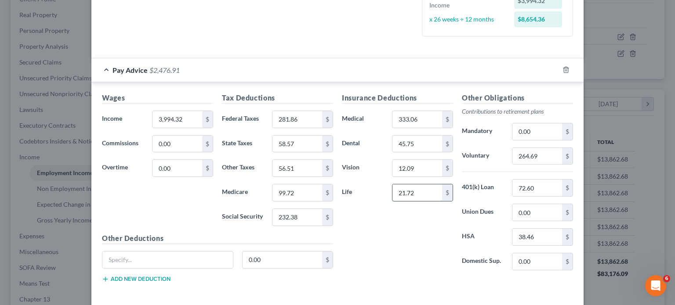
type input "21.72"
click at [411, 160] on input "12.09" at bounding box center [417, 168] width 50 height 17
click at [426, 163] on input "12.09" at bounding box center [417, 168] width 50 height 17
click at [414, 138] on input "45.75" at bounding box center [417, 144] width 50 height 17
click at [421, 145] on input "45.75" at bounding box center [417, 144] width 50 height 17
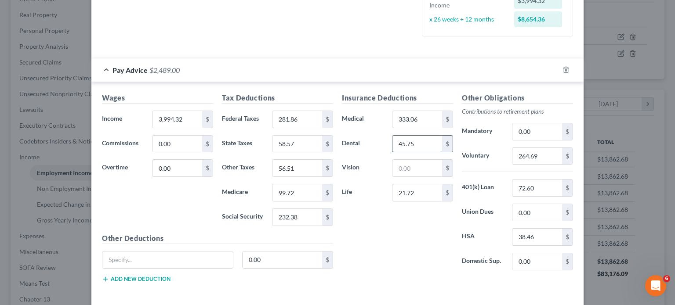
click at [421, 145] on input "45.75" at bounding box center [417, 144] width 50 height 17
type input "16.50"
click at [429, 117] on input "333.06" at bounding box center [417, 119] width 50 height 17
drag, startPoint x: 429, startPoint y: 117, endPoint x: 369, endPoint y: 103, distance: 61.4
click at [369, 103] on div "Insurance Deductions Medical 333.06 $ Dental 16.50 $ Vision $ Life 21.72 $" at bounding box center [398, 185] width 120 height 185
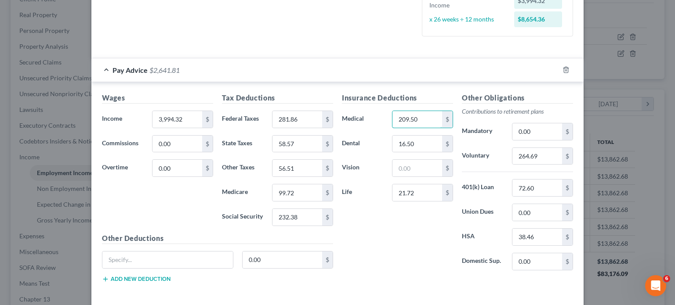
type input "209.50"
click at [384, 283] on div "Insurance Deductions Medical 209.50 $ Dental 16.50 $ Vision $ Life 21.72 $ Othe…" at bounding box center [458, 191] width 240 height 197
click at [547, 161] on input "264.69" at bounding box center [537, 156] width 50 height 17
click at [547, 186] on input "72.60" at bounding box center [537, 188] width 50 height 17
click at [547, 236] on input "38.46" at bounding box center [537, 237] width 50 height 17
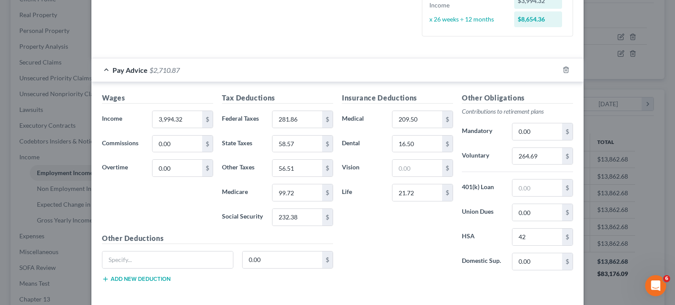
click at [407, 272] on div "Insurance Deductions Medical 209.50 $ Dental 16.50 $ Vision $ Life 21.72 $" at bounding box center [398, 185] width 120 height 185
click at [541, 156] on input "264.69" at bounding box center [537, 156] width 50 height 17
click at [542, 240] on input "42" at bounding box center [537, 237] width 50 height 17
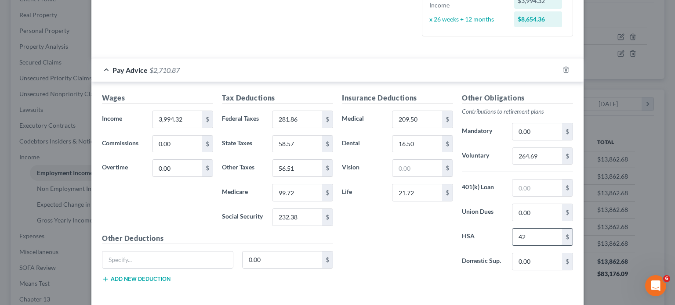
click at [542, 240] on input "42" at bounding box center [537, 237] width 50 height 17
type input "42.00"
click at [520, 155] on input "264.69" at bounding box center [537, 156] width 50 height 17
click at [543, 158] on input "264.69" at bounding box center [537, 156] width 50 height 17
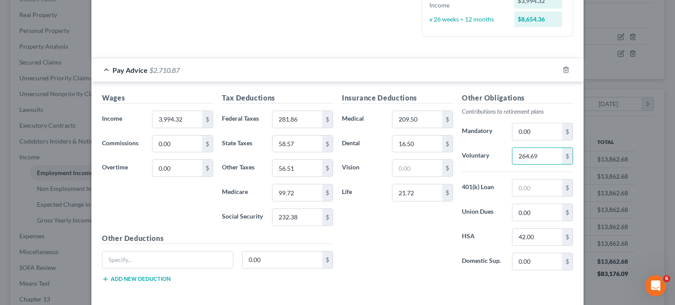
drag, startPoint x: 543, startPoint y: 158, endPoint x: 487, endPoint y: 150, distance: 57.2
click at [487, 150] on div "Voluntary 264.69 $" at bounding box center [518, 157] width 120 height 18
type input "319.54"
click at [378, 266] on div "Insurance Deductions Medical 209.50 $ Dental 16.50 $ Vision $ Life 21.72 $" at bounding box center [398, 185] width 120 height 185
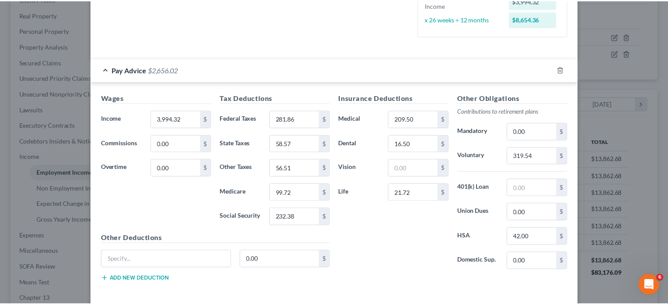
scroll to position [269, 0]
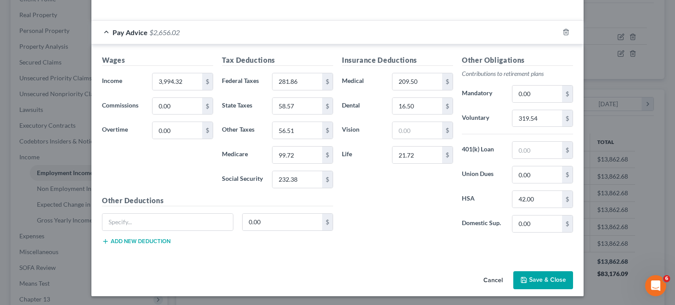
click at [541, 277] on button "Save & Close" at bounding box center [543, 281] width 60 height 18
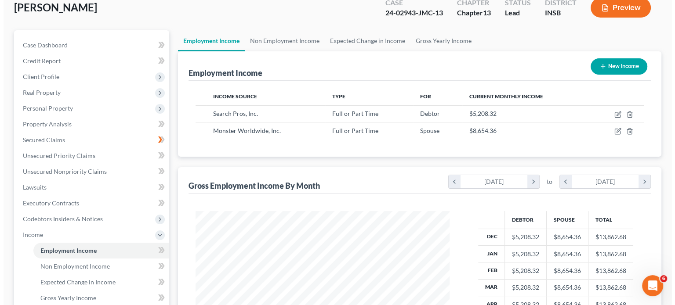
scroll to position [0, 0]
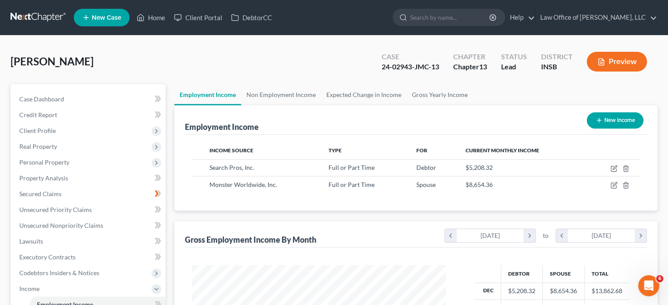
click at [618, 65] on button "Preview" at bounding box center [617, 62] width 60 height 20
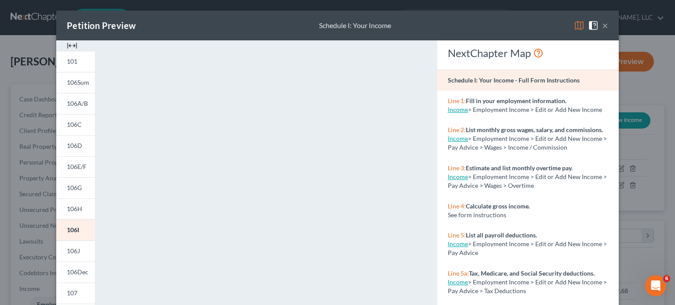
click at [574, 24] on img at bounding box center [579, 25] width 11 height 11
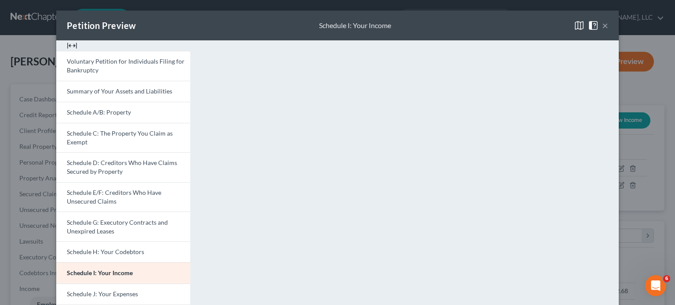
click at [602, 25] on button "×" at bounding box center [605, 25] width 6 height 11
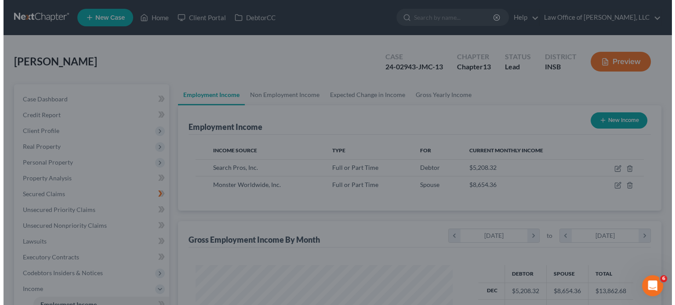
scroll to position [439351, 439235]
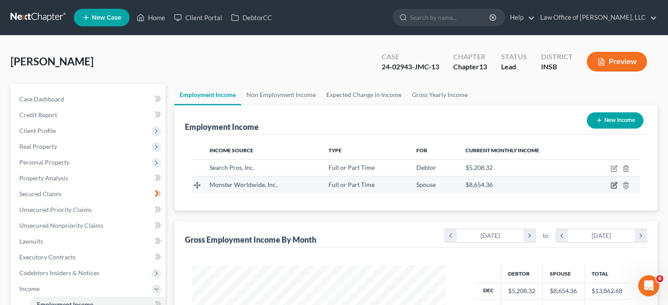
click at [614, 184] on icon "button" at bounding box center [615, 185] width 4 height 4
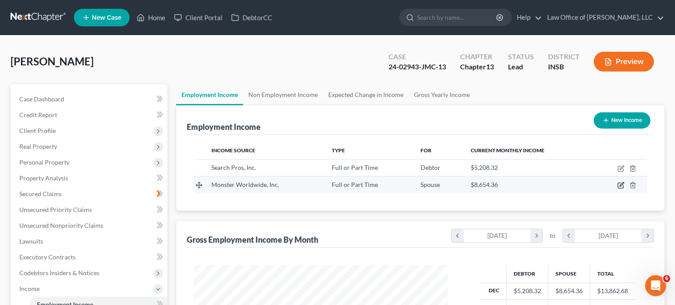
select select "0"
select select "10"
select select "2"
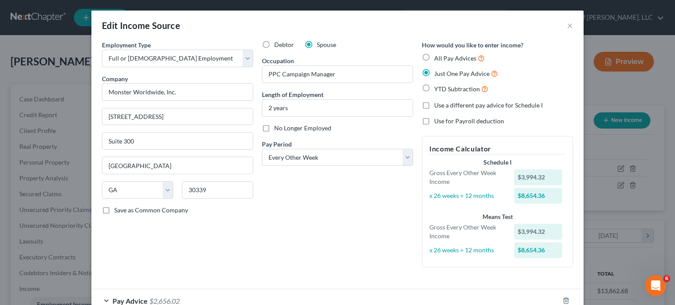
scroll to position [55, 0]
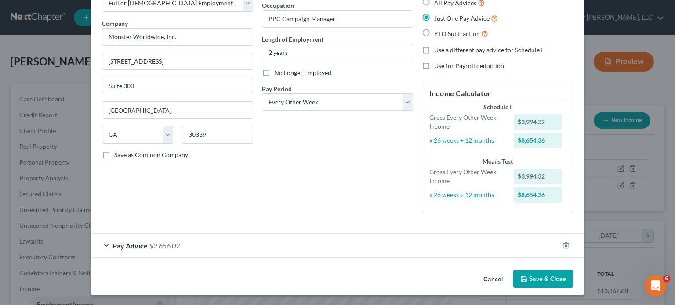
click at [102, 246] on div "Pay Advice $2,656.02" at bounding box center [325, 245] width 468 height 23
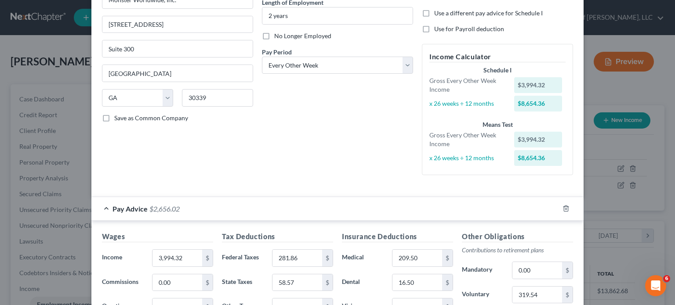
scroll to position [231, 0]
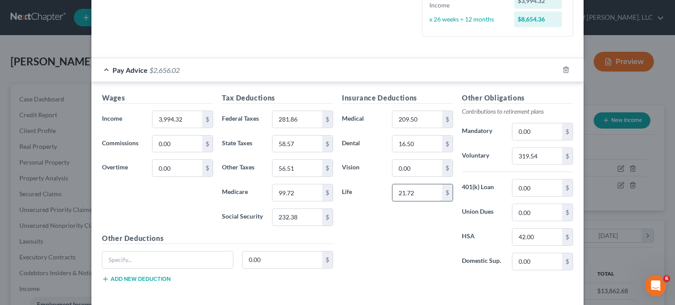
click at [424, 194] on input "21.72" at bounding box center [417, 193] width 50 height 17
click at [400, 240] on div "Insurance Deductions Medical 209.50 $ Dental 16.50 $ Vision 0.00 $ Life $" at bounding box center [398, 185] width 120 height 185
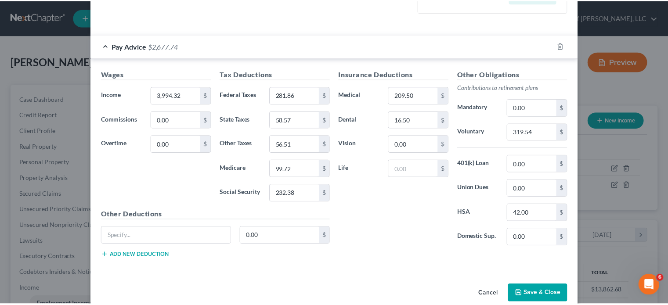
scroll to position [269, 0]
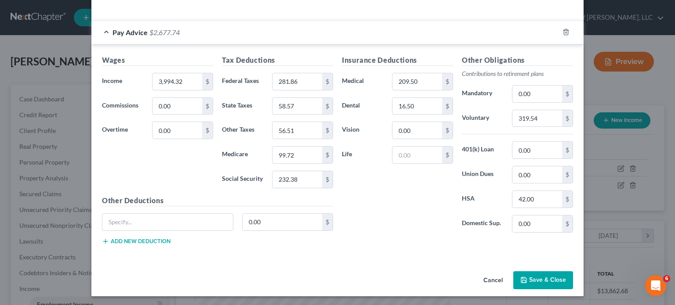
click at [539, 278] on button "Save & Close" at bounding box center [543, 281] width 60 height 18
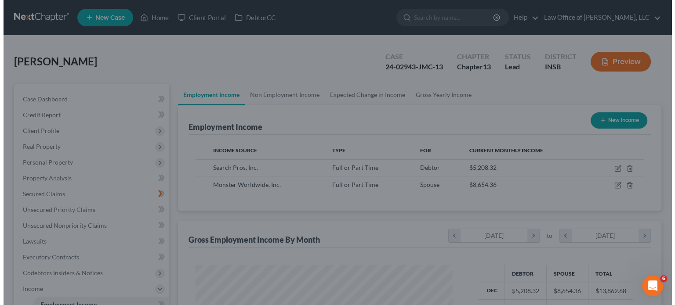
scroll to position [439351, 439235]
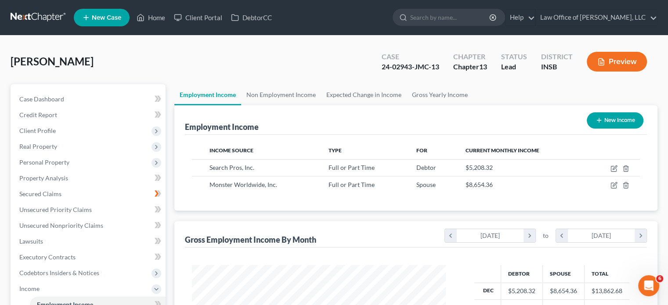
click at [594, 64] on button "Preview" at bounding box center [617, 62] width 60 height 20
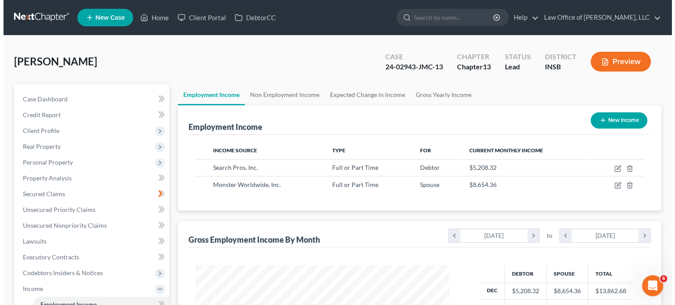
scroll to position [156, 274]
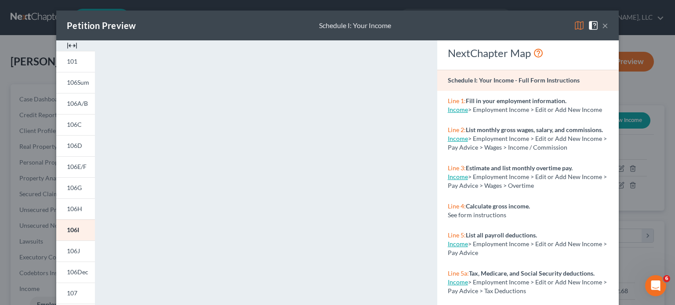
click at [577, 27] on img at bounding box center [579, 25] width 11 height 11
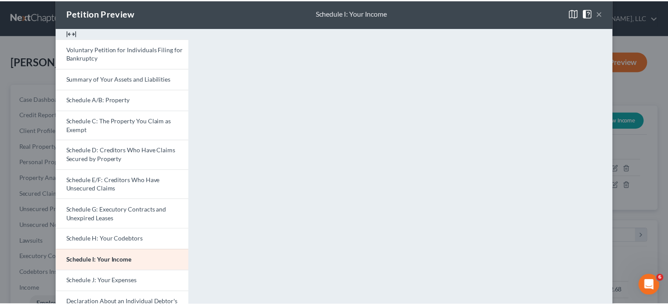
scroll to position [0, 0]
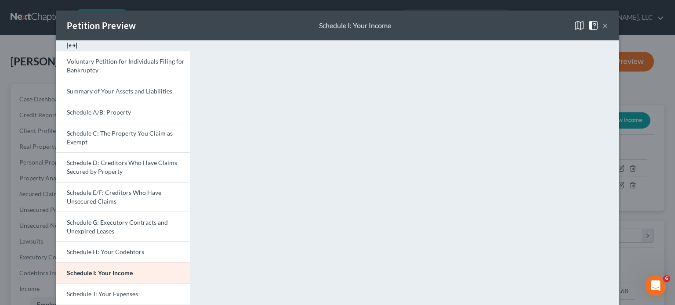
click at [604, 26] on button "×" at bounding box center [605, 25] width 6 height 11
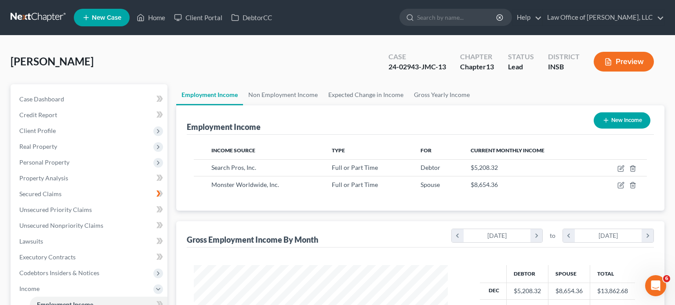
scroll to position [439351, 439235]
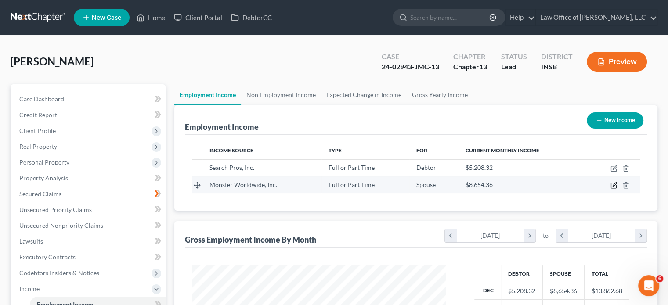
click at [613, 185] on icon "button" at bounding box center [614, 185] width 7 height 7
select select "0"
select select "10"
select select "2"
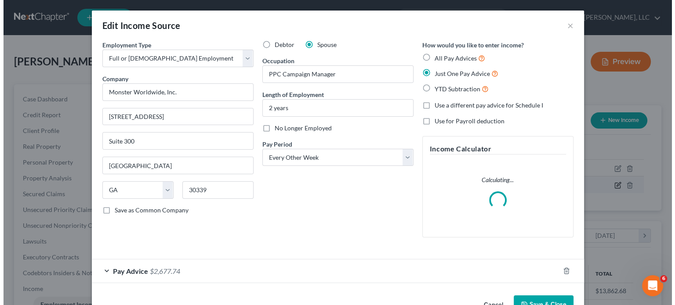
scroll to position [156, 274]
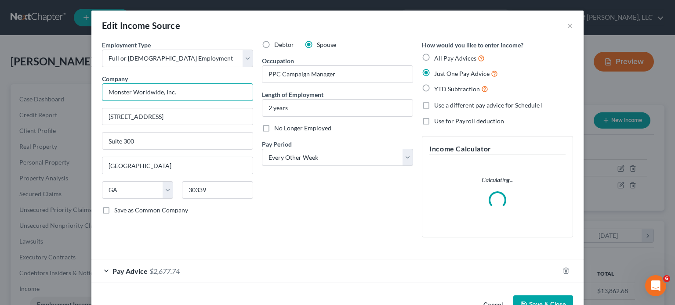
click at [191, 94] on input "Monster Worldwide, Inc." at bounding box center [177, 93] width 151 height 18
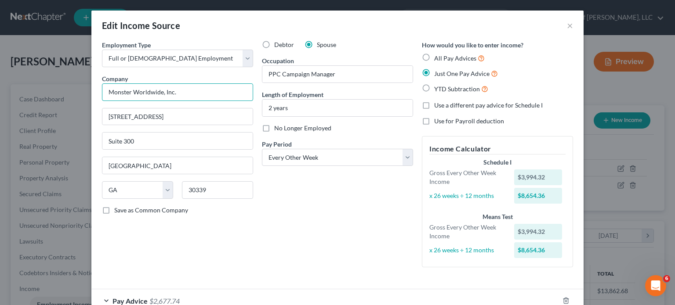
drag, startPoint x: 191, startPoint y: 94, endPoint x: 30, endPoint y: 127, distance: 164.6
click at [30, 127] on div "Edit Income Source × Employment Type * Select Full or Part Time Employment Self…" at bounding box center [337, 152] width 675 height 305
type input "Zip Recruiter"
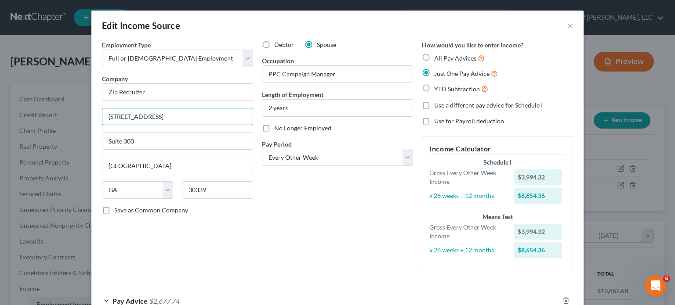
drag, startPoint x: 179, startPoint y: 117, endPoint x: 31, endPoint y: 137, distance: 149.5
click at [31, 137] on div "Edit Income Source × Employment Type * Select Full or Part Time Employment Self…" at bounding box center [337, 152] width 675 height 305
type input "604 Arizona"
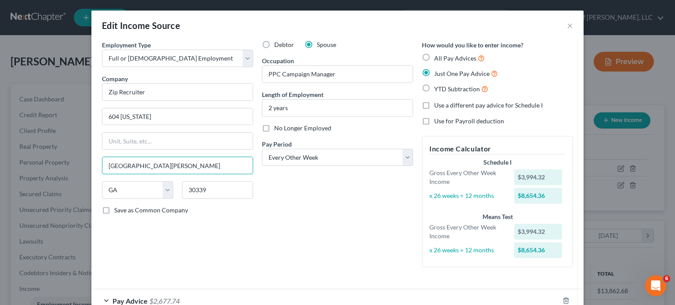
type input "Santa Monica"
select select "4"
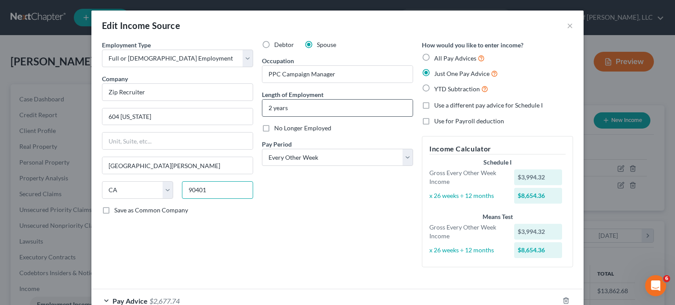
type input "90401"
click at [312, 107] on input "2 years" at bounding box center [337, 108] width 150 height 17
drag, startPoint x: 312, startPoint y: 107, endPoint x: 214, endPoint y: 107, distance: 98.0
click at [214, 107] on div "Employment Type * Select Full or Part Time Employment Self Employment Company *…" at bounding box center [338, 161] width 480 height 242
type input "9 months"
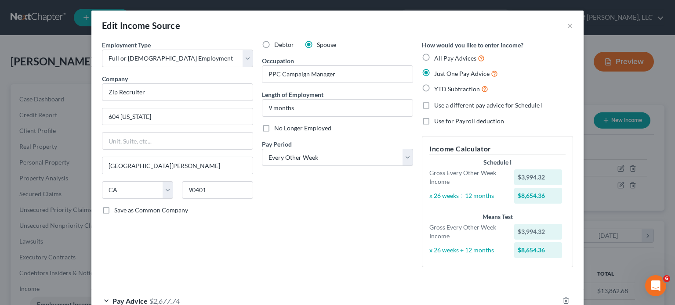
click at [371, 279] on div "Employment Type * Select Full or Part Time Employment Self Employment Company *…" at bounding box center [338, 161] width 480 height 242
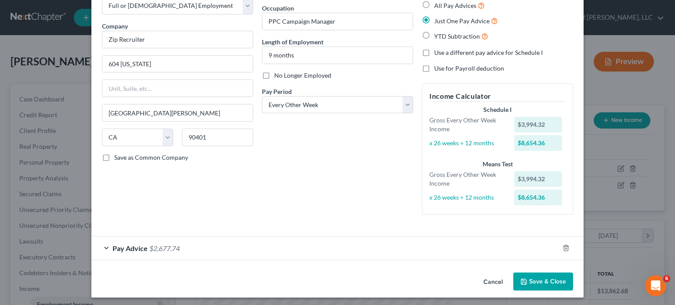
scroll to position [55, 0]
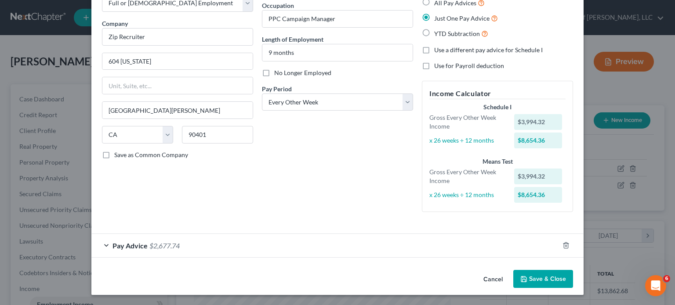
click at [113, 244] on span "Pay Advice" at bounding box center [130, 246] width 35 height 8
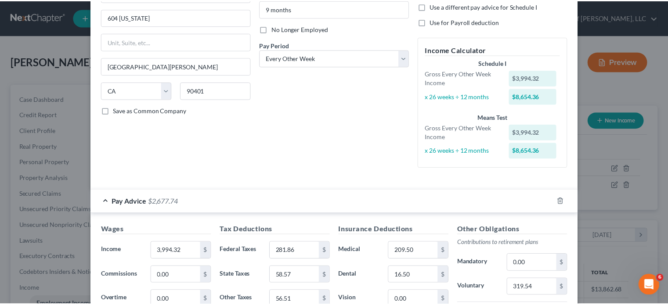
scroll to position [269, 0]
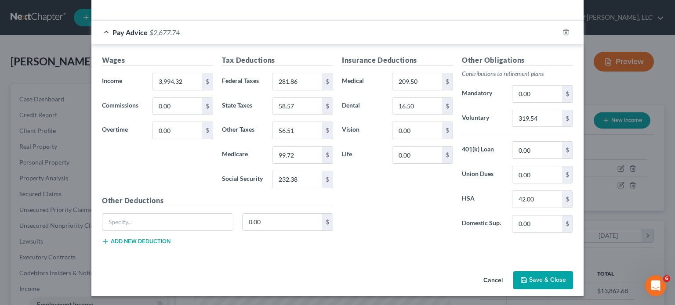
click at [545, 272] on button "Save & Close" at bounding box center [543, 281] width 60 height 18
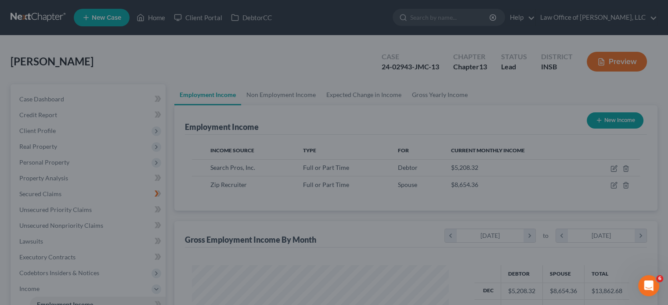
scroll to position [439351, 439235]
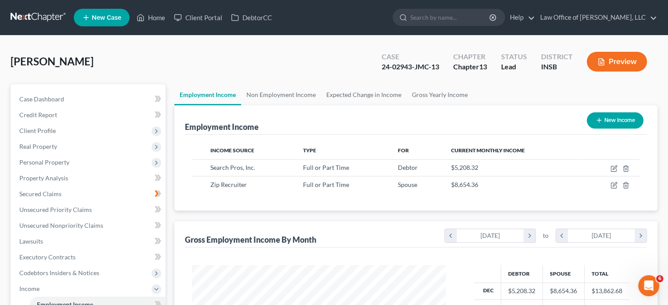
click at [463, 203] on div "Income Source Type For Current Monthly Income Search Pros, Inc. Full or Part Ti…" at bounding box center [416, 173] width 462 height 76
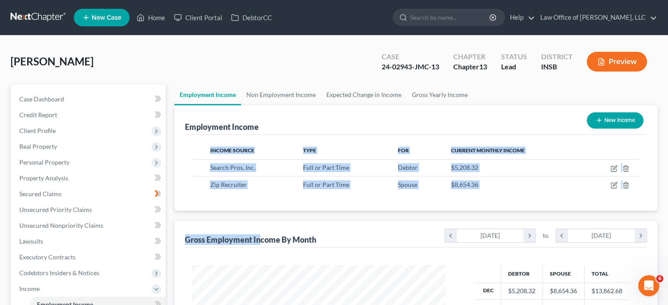
drag, startPoint x: 258, startPoint y: 209, endPoint x: 258, endPoint y: 216, distance: 7.1
click at [260, 214] on div "Employment Income New Income Income Source Type For Current Monthly Income Sear…" at bounding box center [415, 274] width 483 height 338
click at [563, 191] on td "$8,654.36" at bounding box center [513, 185] width 138 height 17
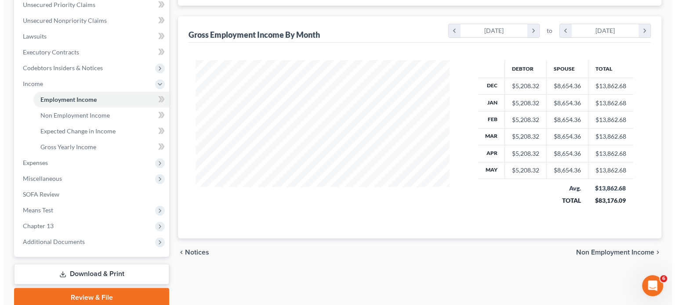
scroll to position [0, 0]
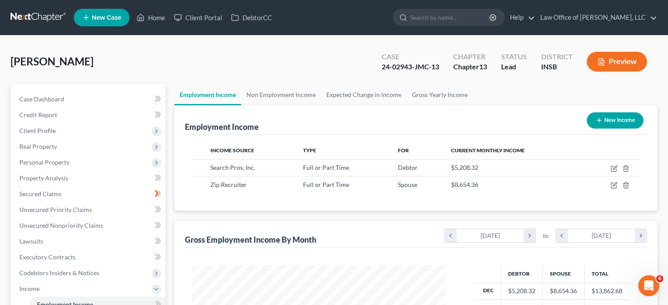
click at [610, 58] on button "Preview" at bounding box center [617, 62] width 60 height 20
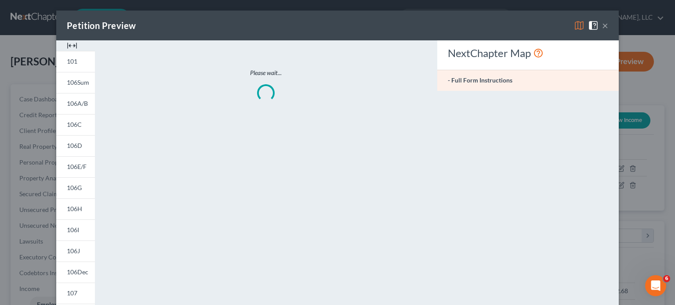
scroll to position [156, 274]
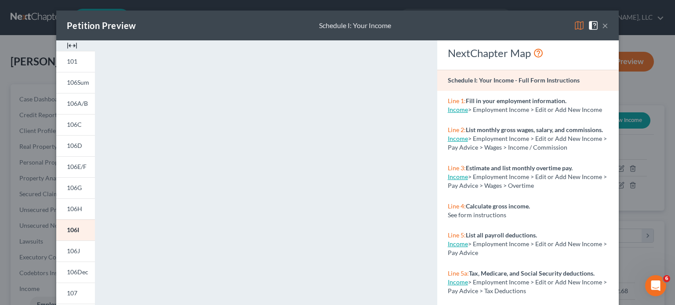
click at [576, 23] on img at bounding box center [579, 25] width 11 height 11
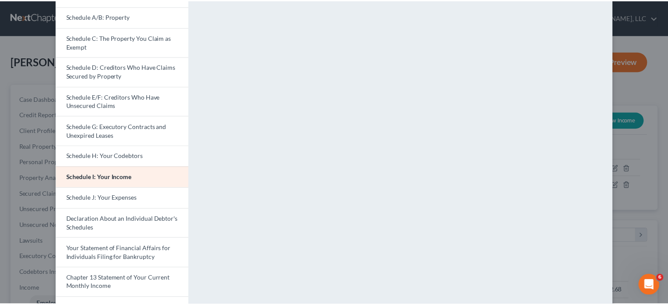
scroll to position [0, 0]
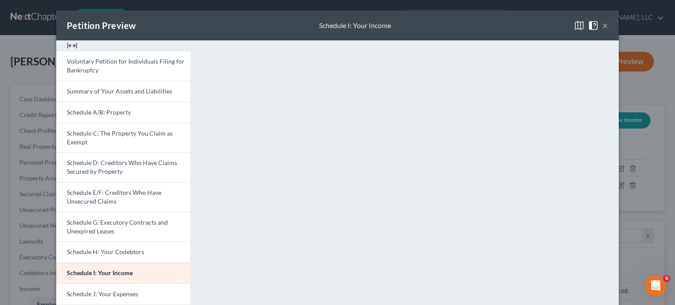
click at [602, 28] on button "×" at bounding box center [605, 25] width 6 height 11
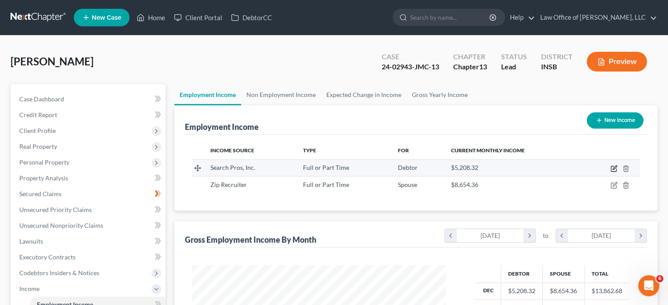
click at [616, 171] on icon "button" at bounding box center [613, 169] width 5 height 5
select select "0"
select select "15"
select select "2"
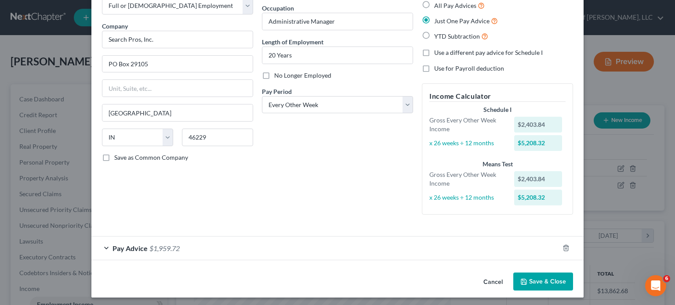
scroll to position [55, 0]
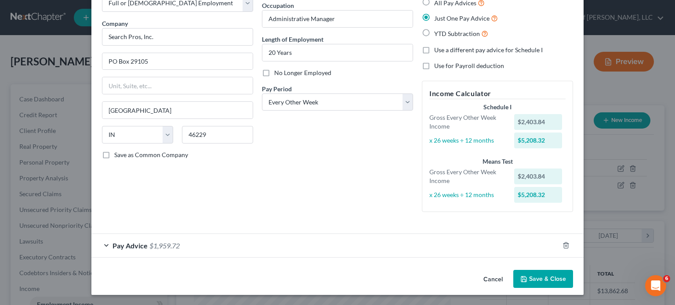
click at [130, 242] on span "Pay Advice" at bounding box center [130, 246] width 35 height 8
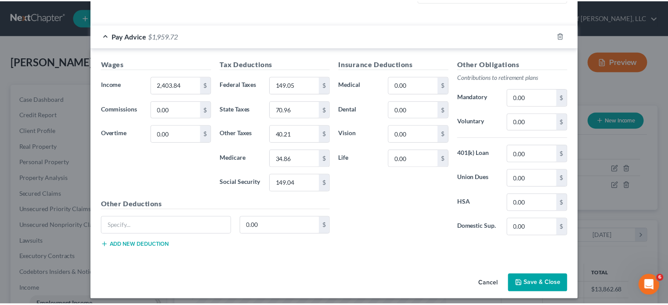
scroll to position [269, 0]
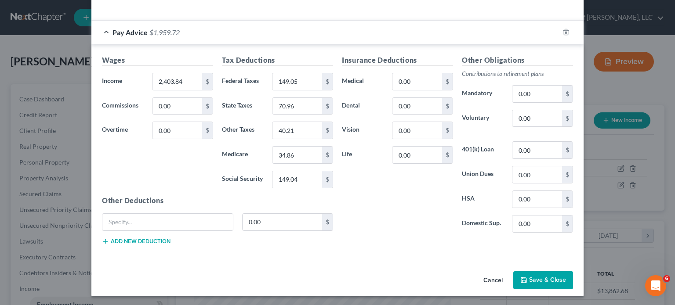
click at [546, 277] on button "Save & Close" at bounding box center [543, 281] width 60 height 18
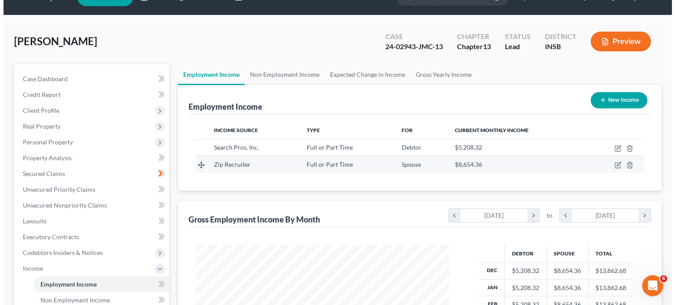
scroll to position [0, 0]
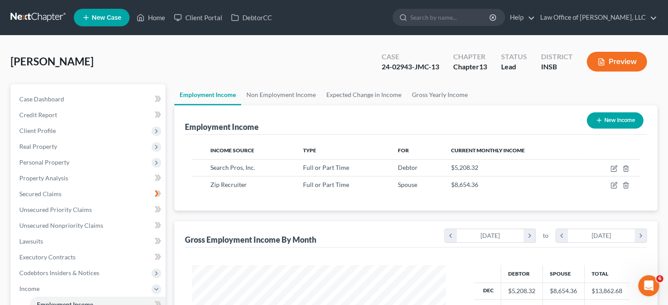
click at [614, 58] on button "Preview" at bounding box center [617, 62] width 60 height 20
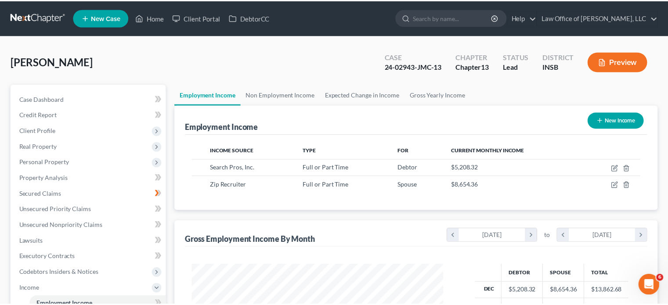
scroll to position [156, 274]
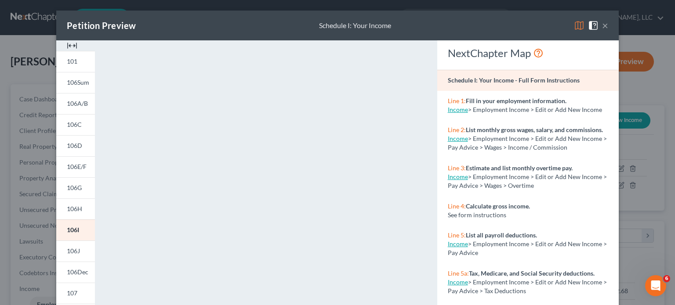
click at [298, 17] on div "Petition Preview Schedule I: Your Income ×" at bounding box center [337, 26] width 563 height 30
click at [603, 25] on button "×" at bounding box center [605, 25] width 6 height 11
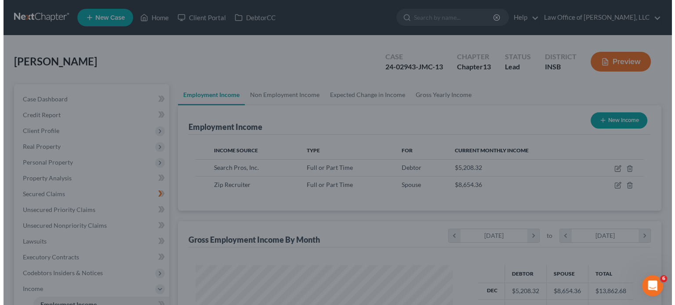
scroll to position [439351, 439235]
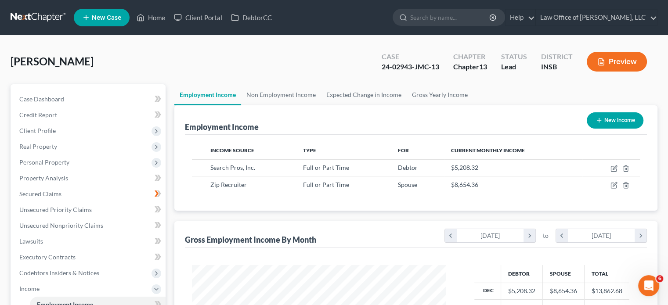
click at [614, 53] on button "Preview" at bounding box center [617, 62] width 60 height 20
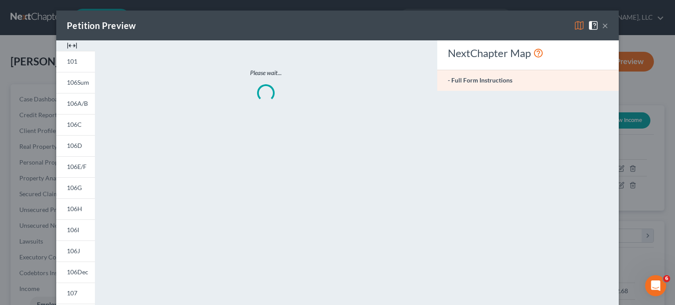
scroll to position [156, 274]
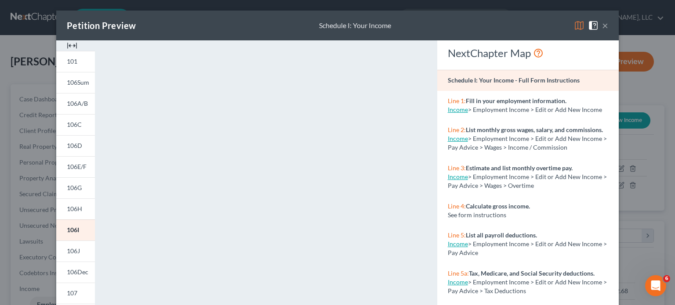
click at [578, 28] on img at bounding box center [579, 25] width 11 height 11
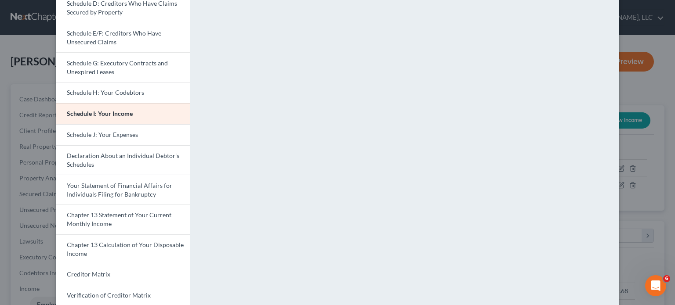
scroll to position [220, 0]
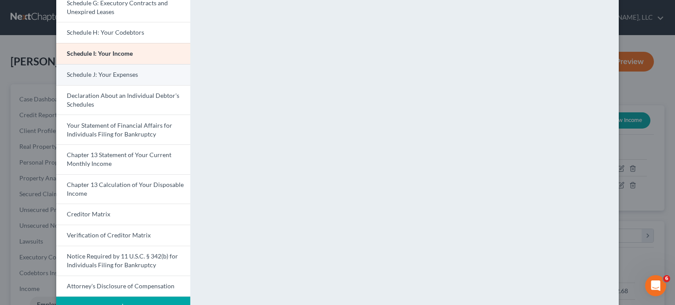
click at [121, 75] on span "Schedule J: Your Expenses" at bounding box center [102, 74] width 71 height 7
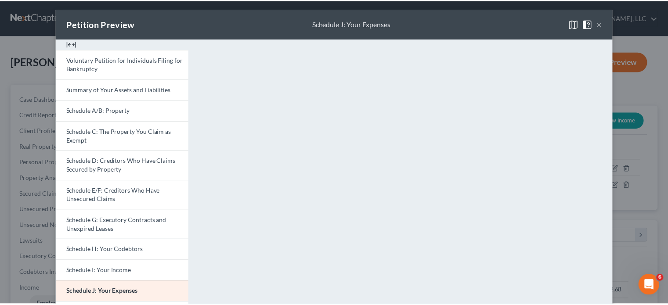
scroll to position [0, 0]
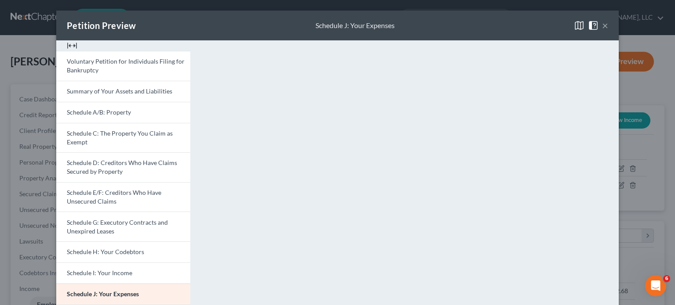
click at [603, 29] on button "×" at bounding box center [605, 25] width 6 height 11
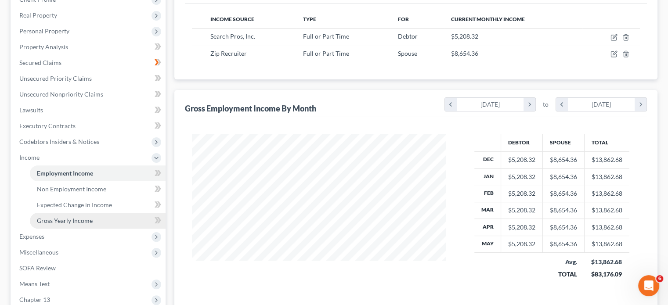
scroll to position [132, 0]
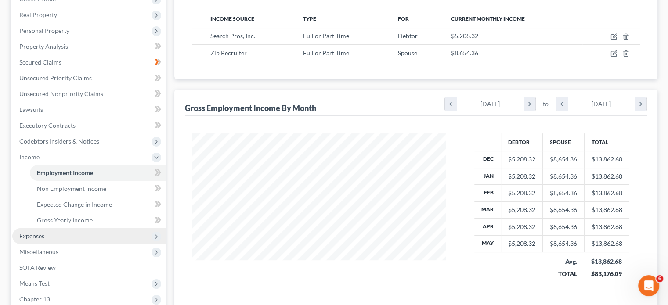
click at [69, 235] on span "Expenses" at bounding box center [88, 237] width 153 height 16
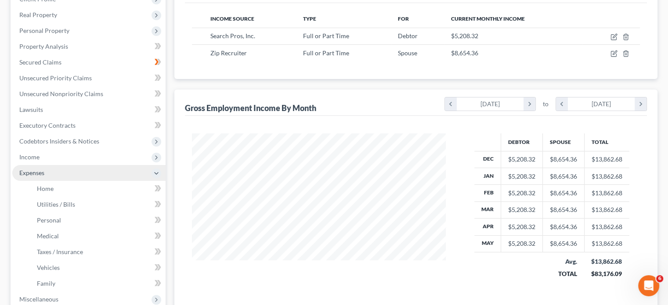
click at [158, 172] on icon at bounding box center [156, 173] width 7 height 7
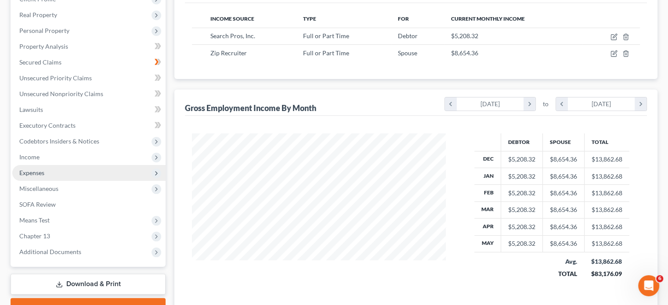
click at [130, 170] on span "Expenses" at bounding box center [88, 173] width 153 height 16
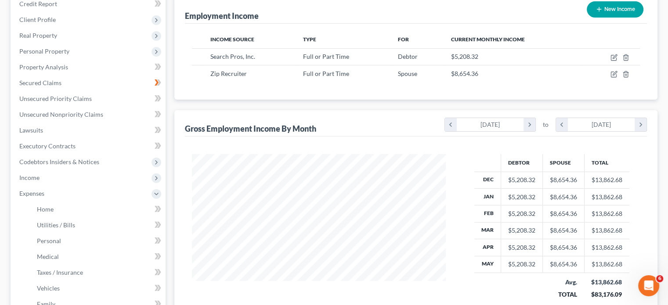
scroll to position [112, 0]
click at [60, 198] on span "Expenses" at bounding box center [88, 193] width 153 height 16
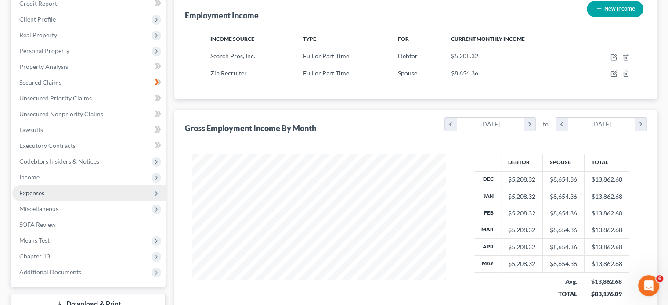
click at [60, 198] on span "Expenses" at bounding box center [88, 193] width 153 height 16
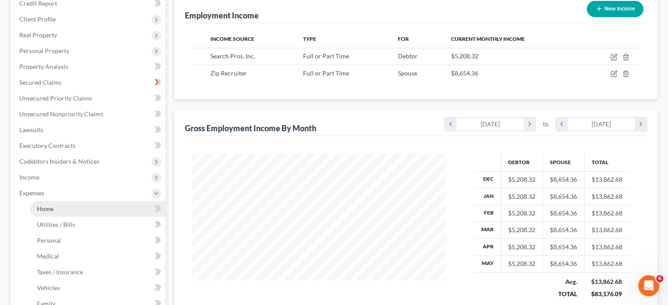
click at [62, 210] on link "Home" at bounding box center [98, 209] width 136 height 16
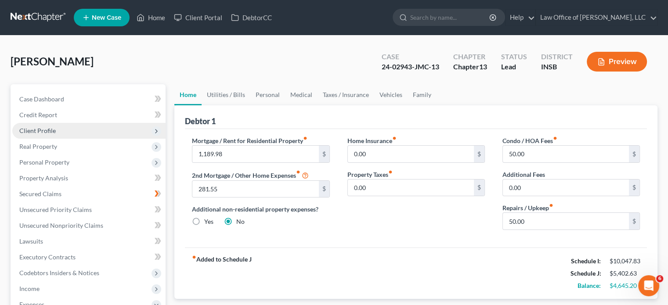
click at [157, 130] on icon at bounding box center [156, 131] width 7 height 7
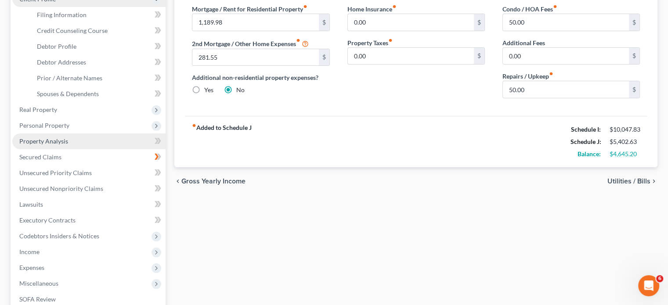
scroll to position [176, 0]
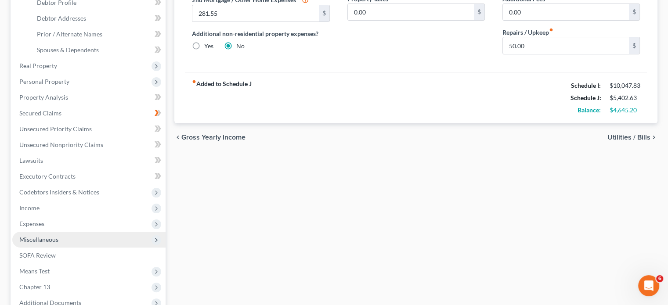
click at [153, 238] on icon at bounding box center [156, 240] width 7 height 7
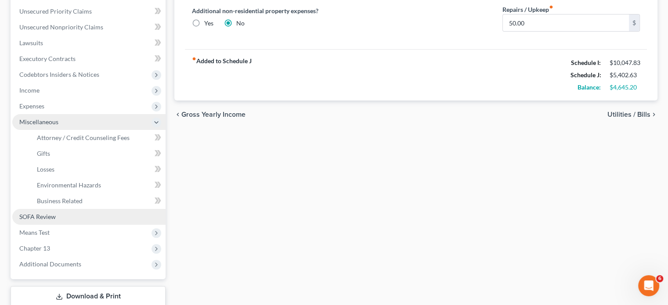
scroll to position [220, 0]
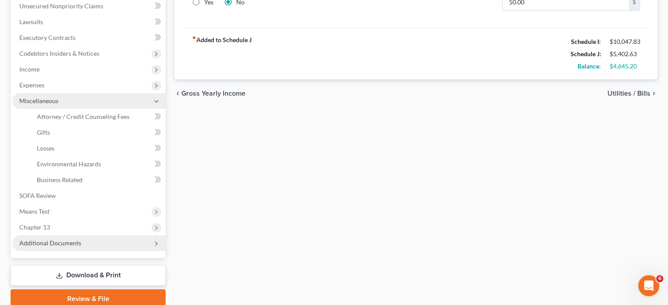
click at [155, 241] on icon at bounding box center [156, 243] width 7 height 7
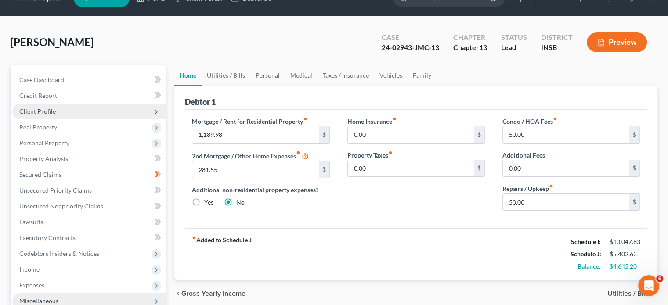
scroll to position [0, 0]
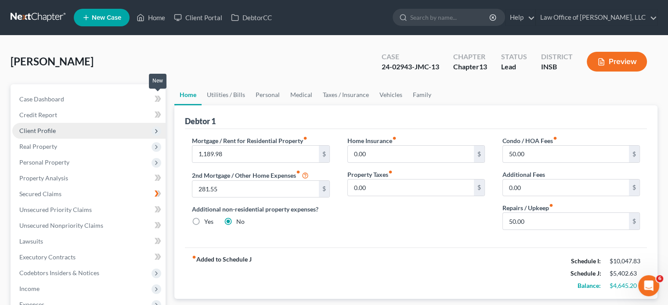
click at [160, 100] on icon at bounding box center [158, 99] width 7 height 11
click at [157, 113] on icon at bounding box center [157, 115] width 4 height 6
click at [155, 133] on icon at bounding box center [156, 131] width 7 height 7
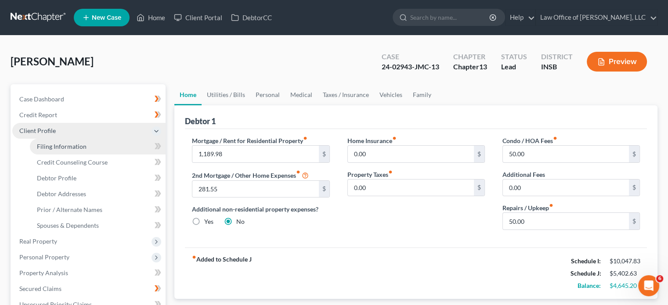
click at [132, 149] on link "Filing Information" at bounding box center [98, 147] width 136 height 16
select select "1"
select select "0"
select select "3"
select select "15"
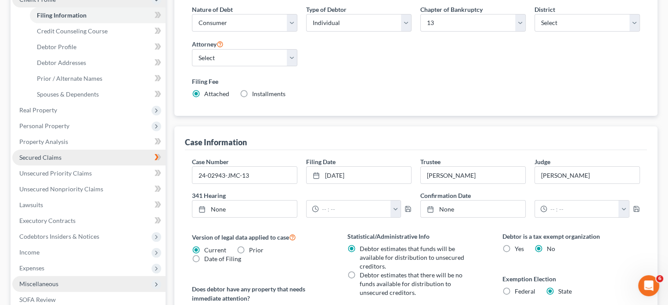
scroll to position [123, 0]
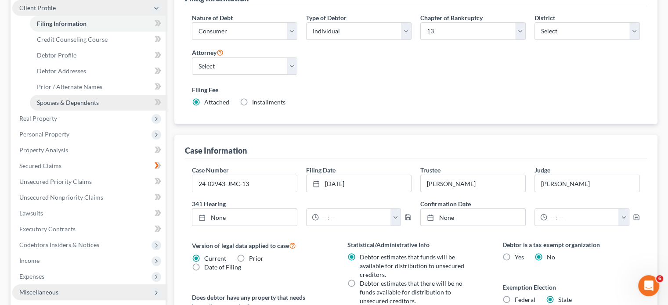
click at [137, 103] on link "Spouses & Dependents" at bounding box center [98, 103] width 136 height 16
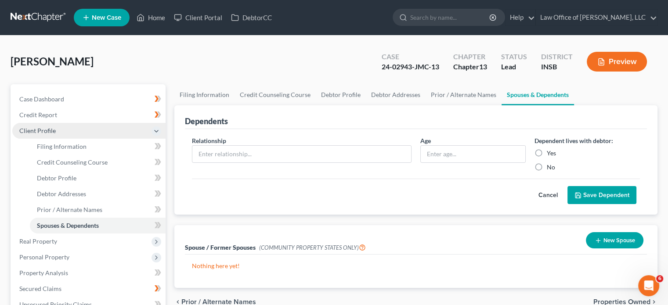
click at [547, 166] on label "No" at bounding box center [551, 167] width 8 height 9
click at [551, 166] on input "No" at bounding box center [554, 166] width 6 height 6
radio input "true"
click at [415, 189] on div "Cancel Save Dependent" at bounding box center [416, 192] width 448 height 26
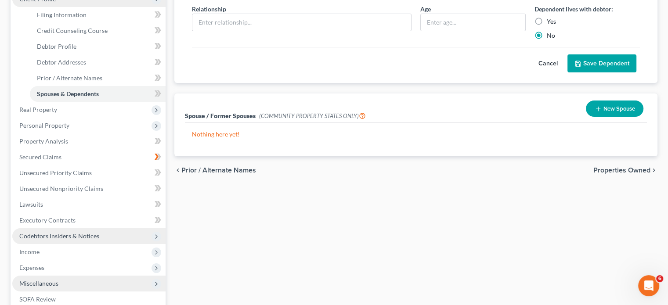
scroll to position [176, 0]
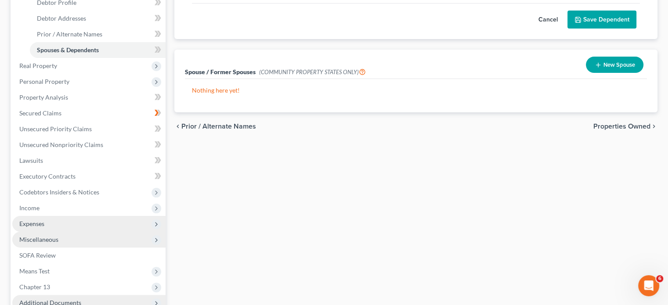
click at [83, 226] on span "Expenses" at bounding box center [88, 224] width 153 height 16
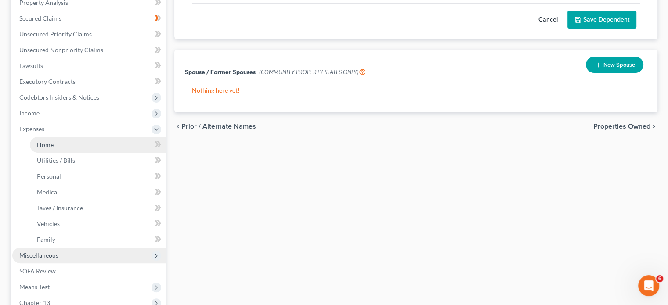
click at [100, 147] on link "Home" at bounding box center [98, 145] width 136 height 16
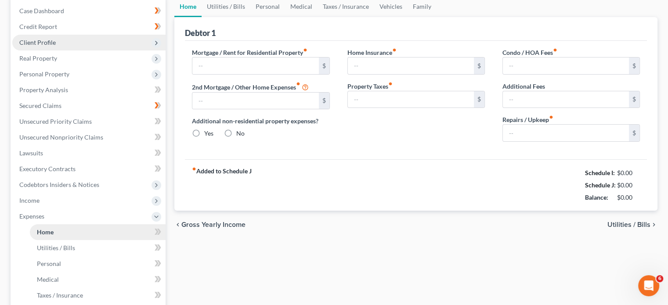
type input "1,189.98"
type input "281.55"
radio input "true"
type input "0.00"
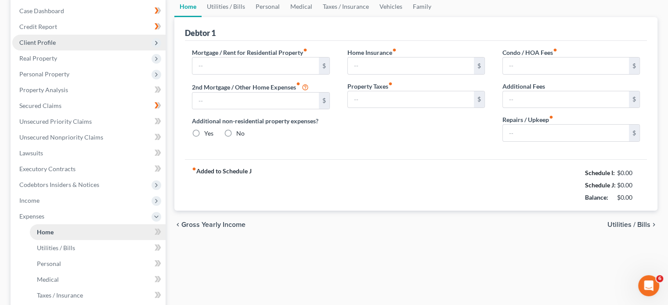
type input "50.00"
type input "0.00"
type input "50.00"
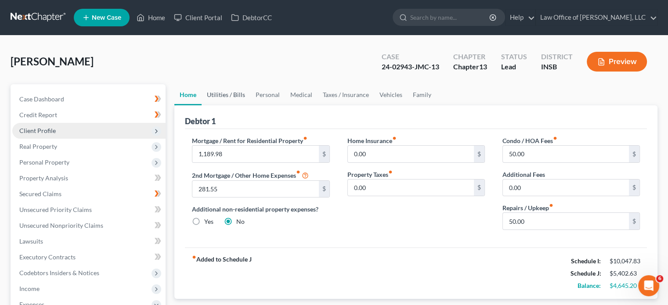
click at [202, 93] on link "Utilities / Bills" at bounding box center [226, 94] width 49 height 21
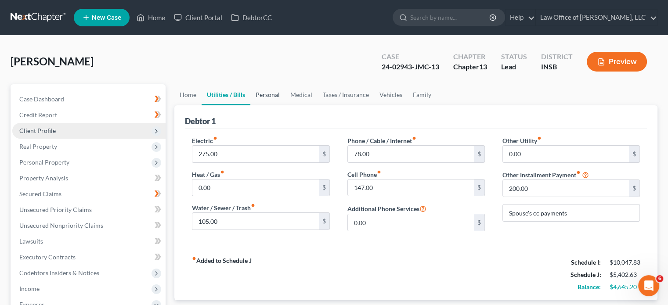
click at [262, 91] on link "Personal" at bounding box center [268, 94] width 35 height 21
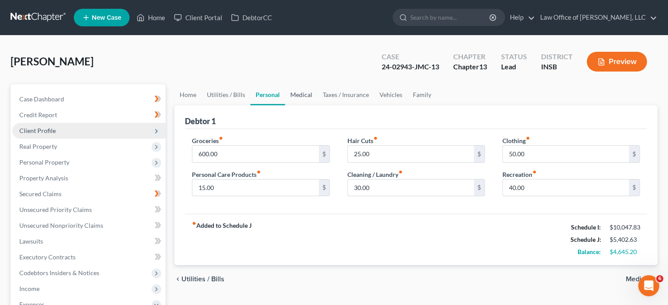
click at [296, 94] on link "Medical" at bounding box center [301, 94] width 33 height 21
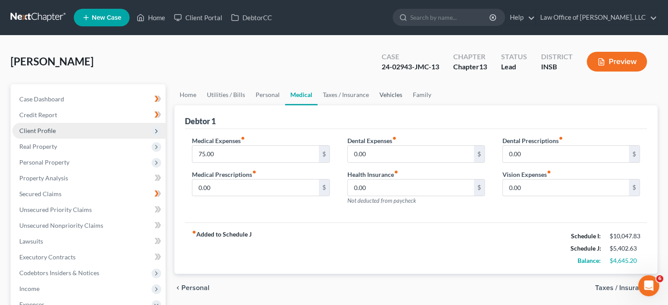
click at [391, 95] on link "Vehicles" at bounding box center [390, 94] width 33 height 21
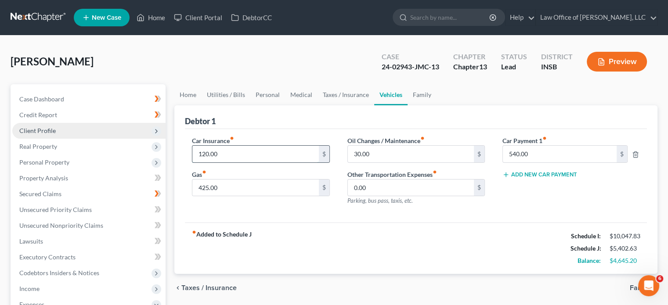
click at [254, 156] on input "120.00" at bounding box center [256, 154] width 126 height 17
type input "500"
click at [265, 211] on div "Car Insurance fiber_manual_record 500 $ Gas fiber_manual_record 425.00 $" at bounding box center [260, 174] width 155 height 76
click at [417, 96] on link "Family" at bounding box center [422, 94] width 29 height 21
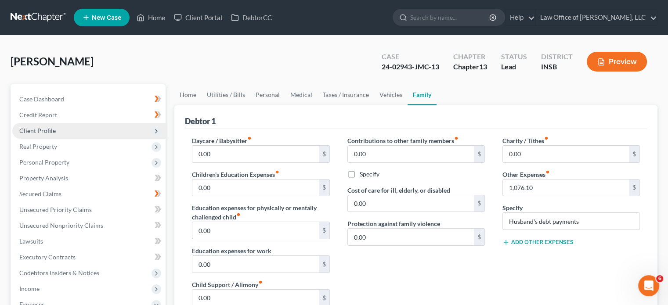
click at [628, 60] on button "Preview" at bounding box center [617, 62] width 60 height 20
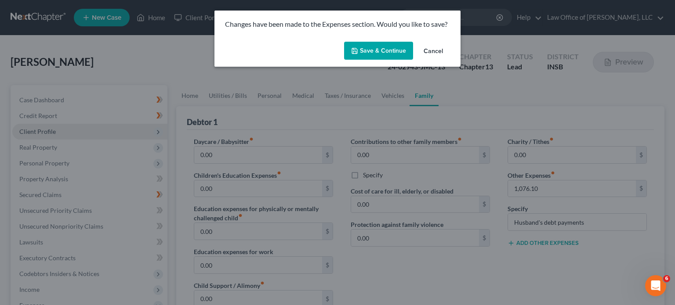
click at [392, 54] on button "Save & Continue" at bounding box center [378, 51] width 69 height 18
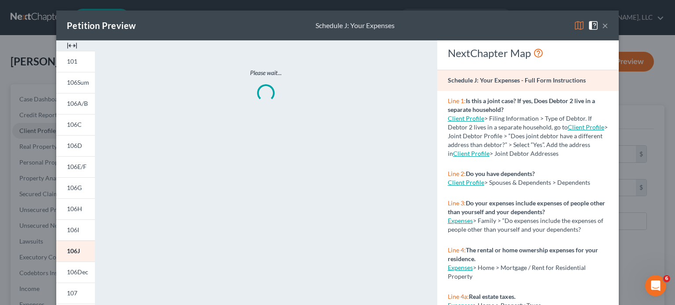
click at [577, 23] on img at bounding box center [579, 25] width 11 height 11
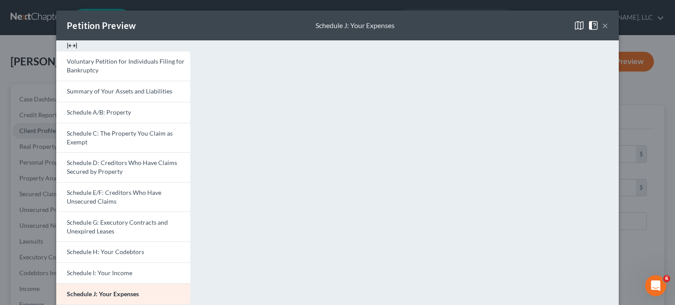
click at [602, 28] on button "×" at bounding box center [605, 25] width 6 height 11
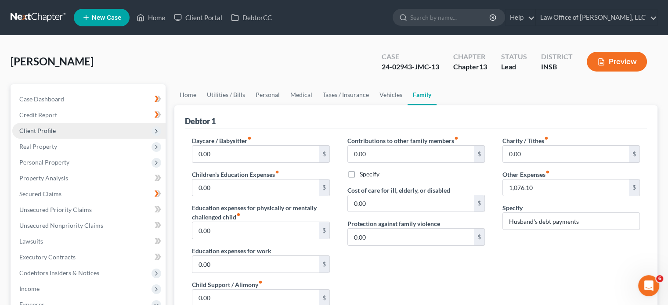
click at [154, 131] on icon at bounding box center [156, 131] width 7 height 7
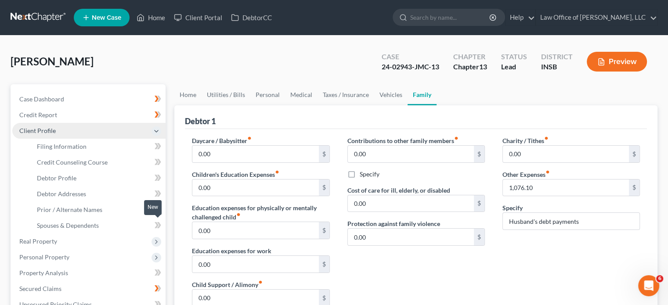
click at [155, 225] on icon at bounding box center [158, 225] width 7 height 11
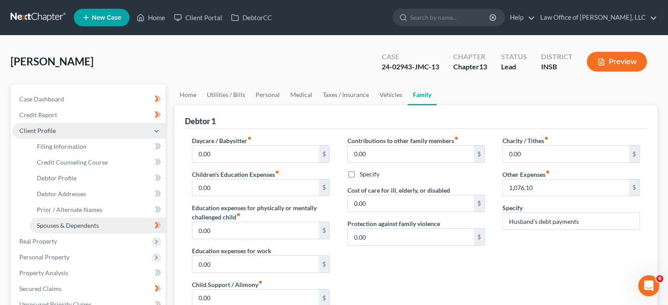
click at [116, 226] on link "Spouses & Dependents" at bounding box center [98, 226] width 136 height 16
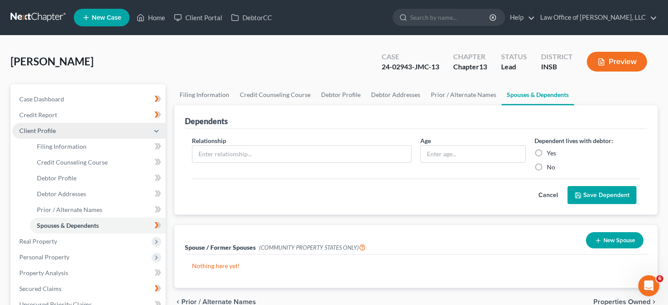
click at [547, 165] on label "No" at bounding box center [551, 167] width 8 height 9
click at [551, 165] on input "No" at bounding box center [554, 166] width 6 height 6
radio input "true"
click at [585, 193] on button "Save Dependent" at bounding box center [602, 195] width 69 height 18
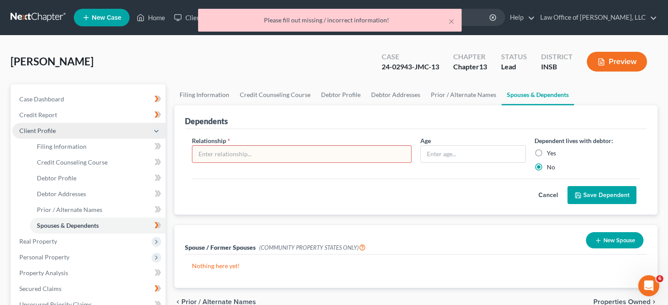
click at [547, 165] on label "No" at bounding box center [551, 167] width 8 height 9
click at [551, 165] on input "No" at bounding box center [554, 166] width 6 height 6
click at [551, 198] on button "Cancel" at bounding box center [548, 196] width 39 height 18
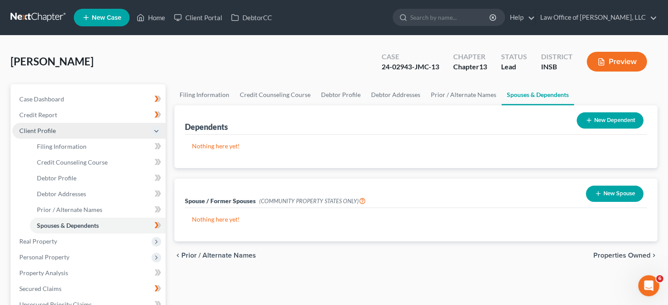
click at [612, 60] on button "Preview" at bounding box center [617, 62] width 60 height 20
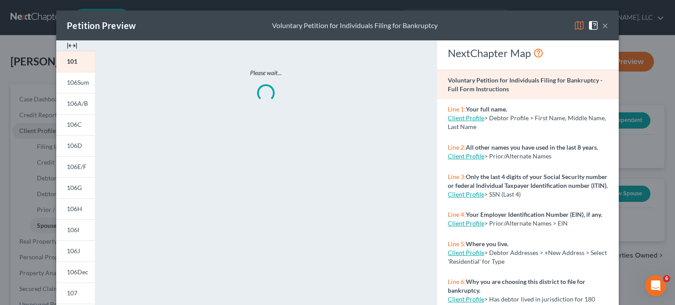
click at [578, 24] on img at bounding box center [579, 25] width 11 height 11
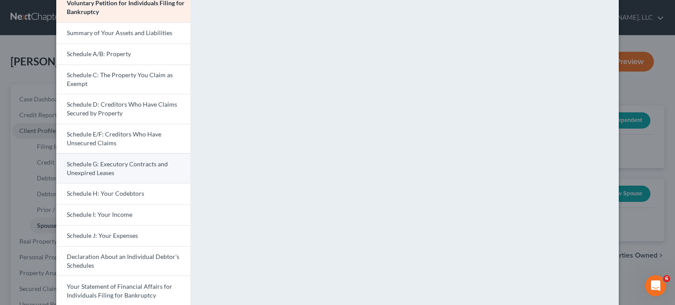
scroll to position [88, 0]
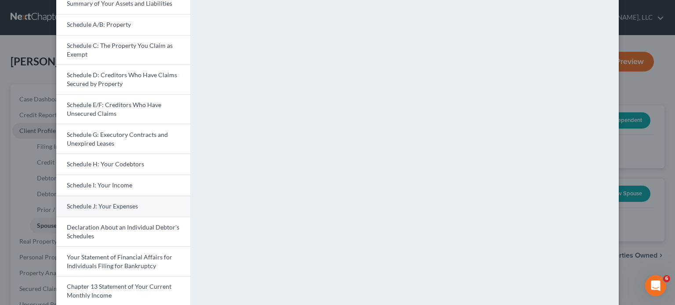
click at [116, 204] on span "Schedule J: Your Expenses" at bounding box center [102, 206] width 71 height 7
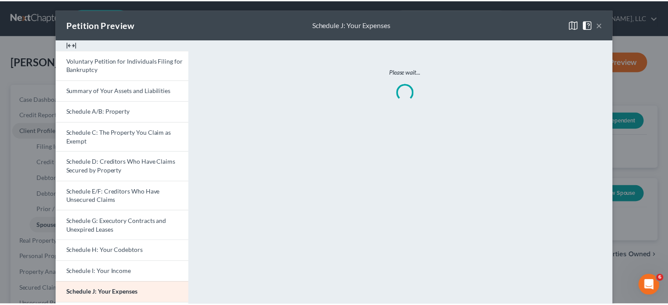
scroll to position [0, 0]
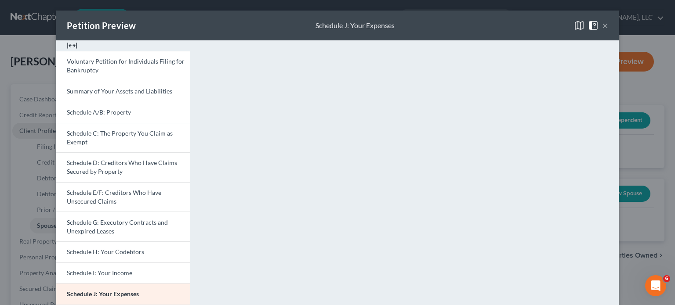
click at [602, 26] on button "×" at bounding box center [605, 25] width 6 height 11
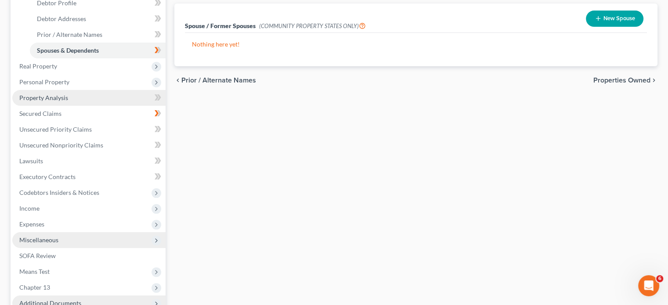
scroll to position [176, 0]
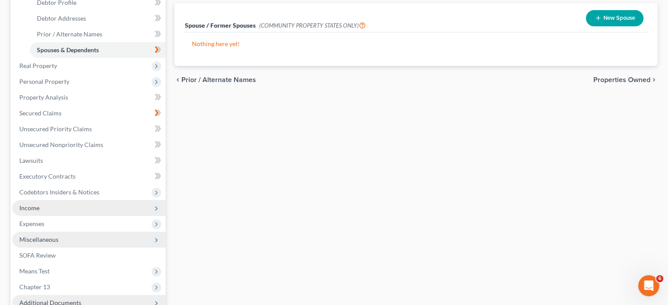
click at [111, 208] on span "Income" at bounding box center [88, 208] width 153 height 16
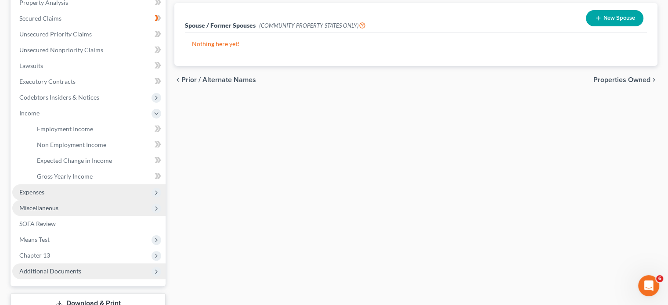
click at [105, 196] on span "Expenses" at bounding box center [88, 193] width 153 height 16
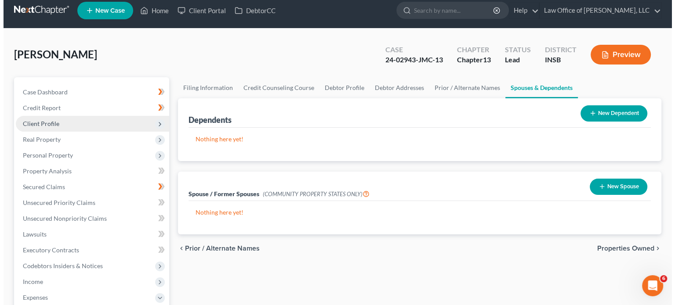
scroll to position [0, 0]
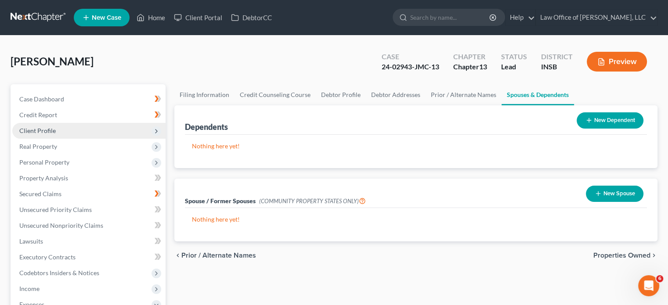
click at [621, 59] on button "Preview" at bounding box center [617, 62] width 60 height 20
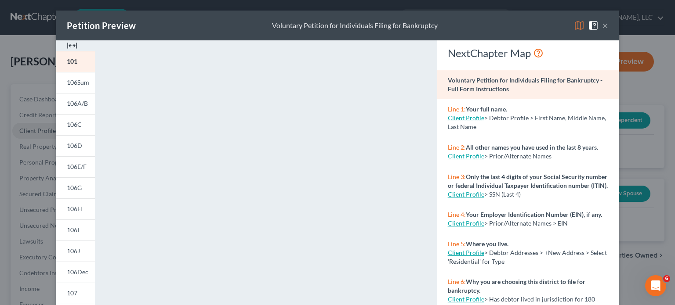
scroll to position [44, 0]
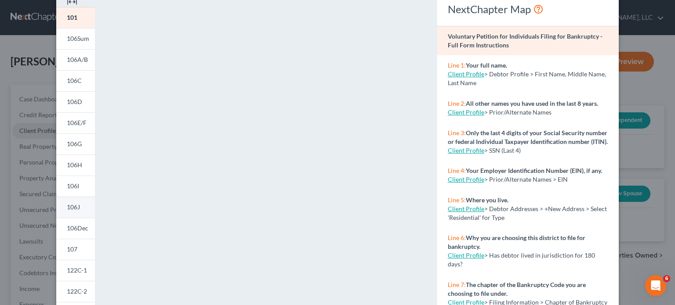
click at [80, 214] on link "106J" at bounding box center [75, 207] width 39 height 21
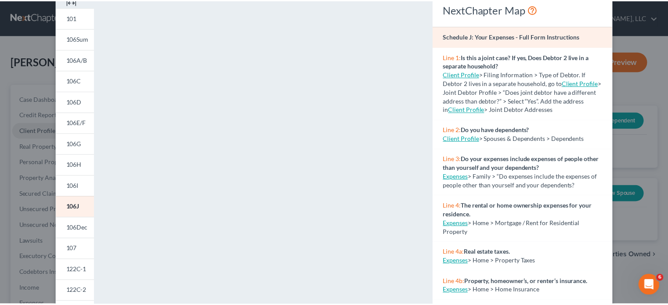
scroll to position [0, 0]
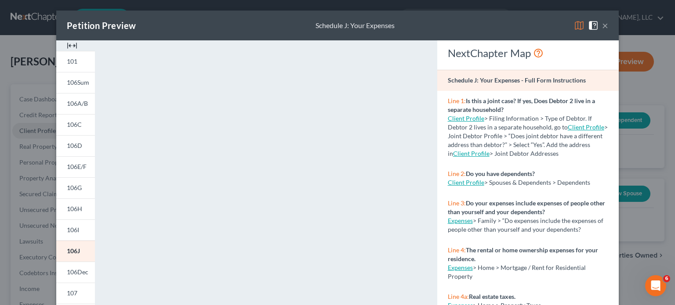
click at [581, 23] on img at bounding box center [579, 25] width 11 height 11
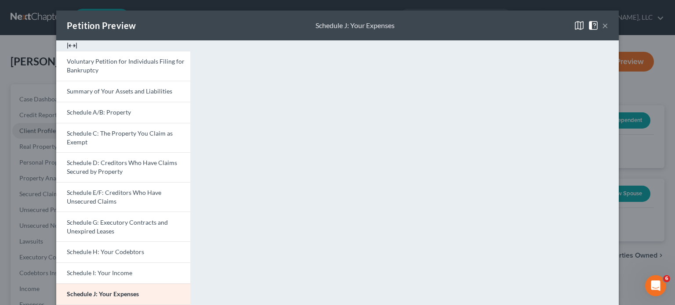
click at [602, 25] on button "×" at bounding box center [605, 25] width 6 height 11
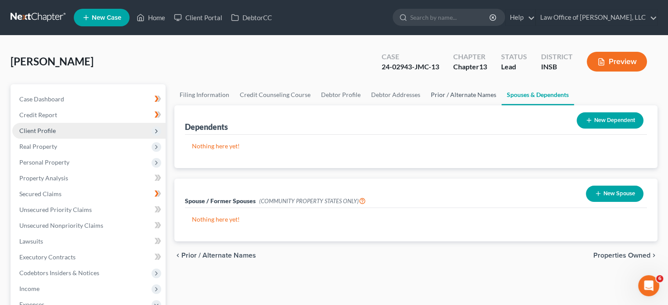
click at [437, 96] on link "Prior / Alternate Names" at bounding box center [464, 94] width 76 height 21
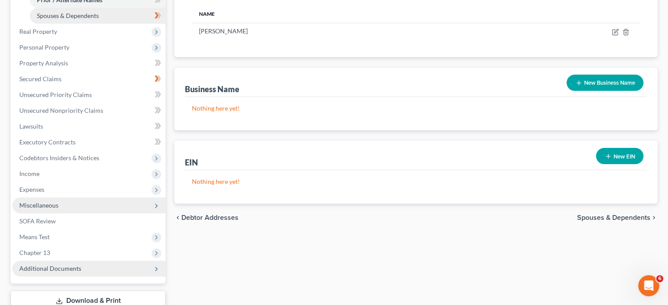
scroll to position [220, 0]
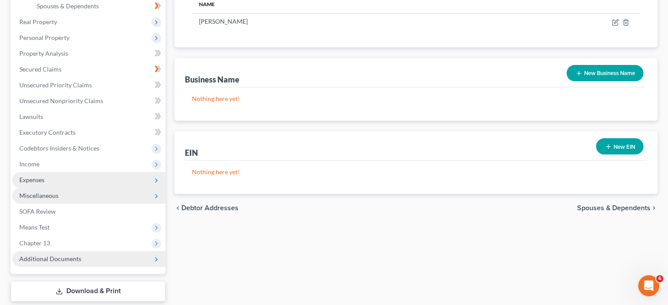
click at [84, 178] on span "Expenses" at bounding box center [88, 180] width 153 height 16
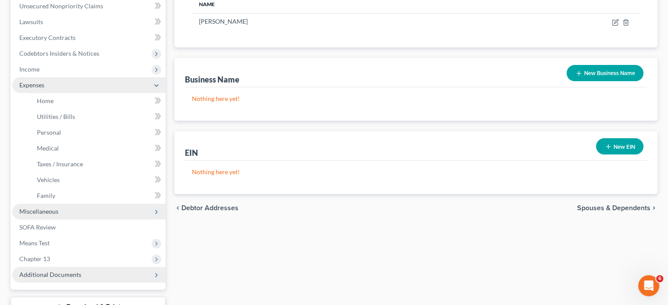
click at [79, 84] on span "Expenses" at bounding box center [88, 85] width 153 height 16
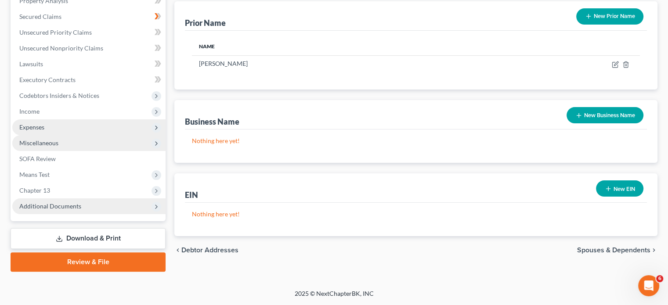
scroll to position [177, 0]
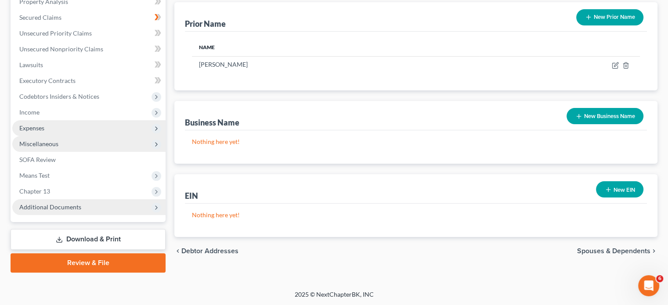
click at [83, 131] on span "Expenses" at bounding box center [88, 128] width 153 height 16
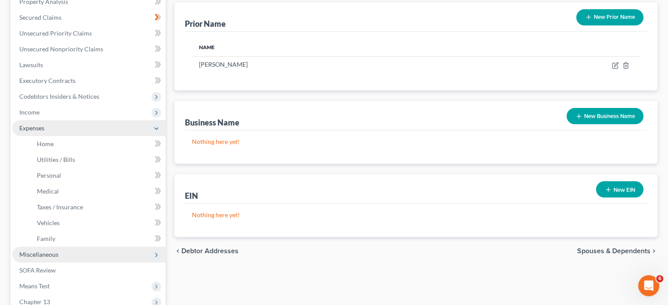
scroll to position [220, 0]
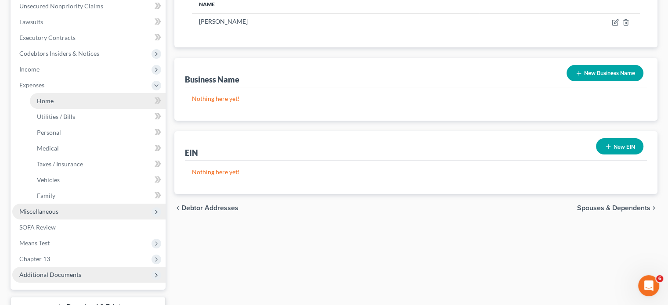
click at [97, 104] on link "Home" at bounding box center [98, 101] width 136 height 16
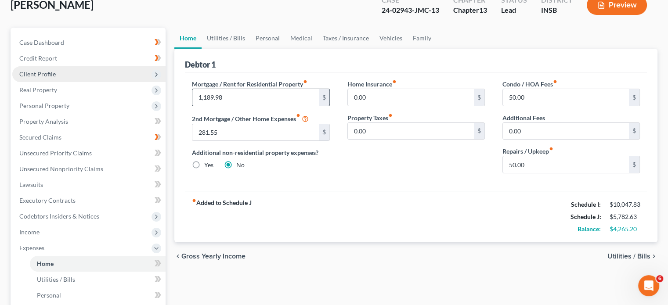
scroll to position [44, 0]
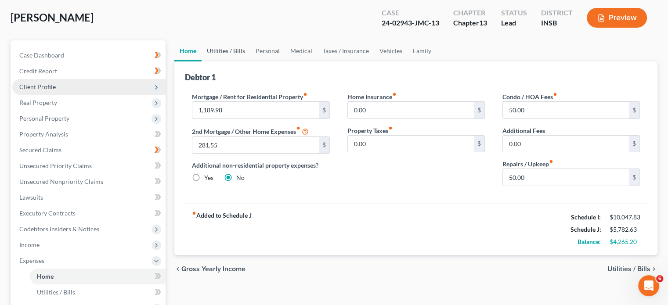
click at [227, 56] on link "Utilities / Bills" at bounding box center [226, 50] width 49 height 21
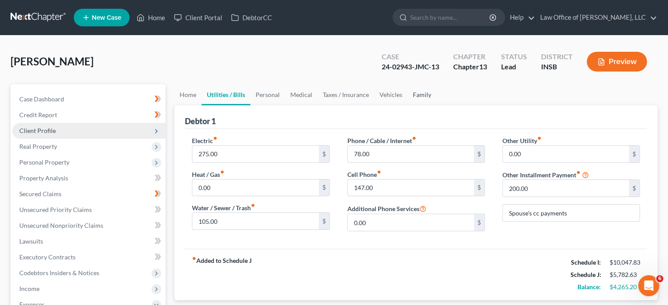
click at [417, 94] on link "Family" at bounding box center [422, 94] width 29 height 21
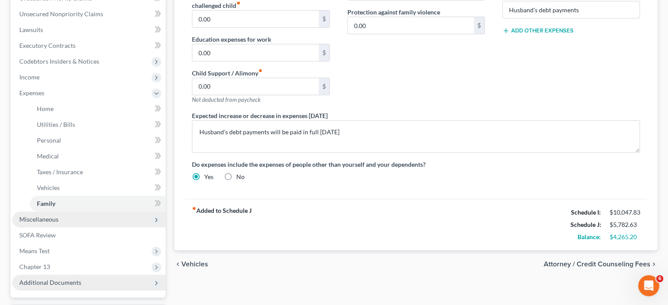
scroll to position [220, 0]
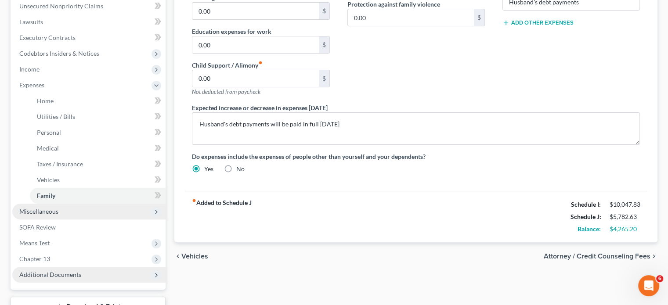
click at [236, 166] on label "No" at bounding box center [240, 169] width 8 height 9
click at [240, 166] on input "No" at bounding box center [243, 168] width 6 height 6
radio input "true"
click at [204, 167] on label "Yes" at bounding box center [208, 169] width 9 height 9
click at [208, 167] on input "Yes" at bounding box center [211, 168] width 6 height 6
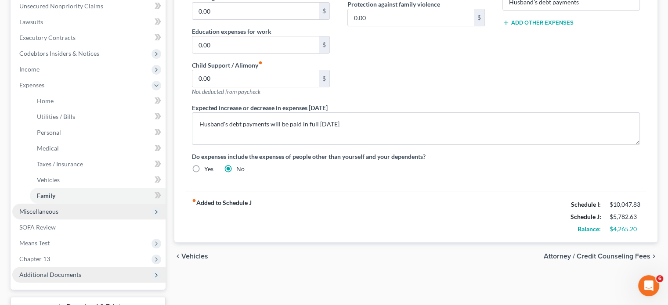
radio input "true"
radio input "false"
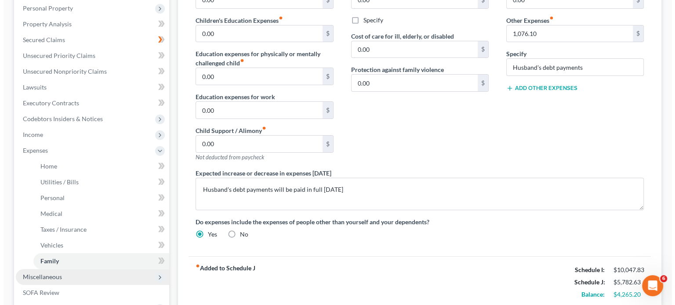
scroll to position [0, 0]
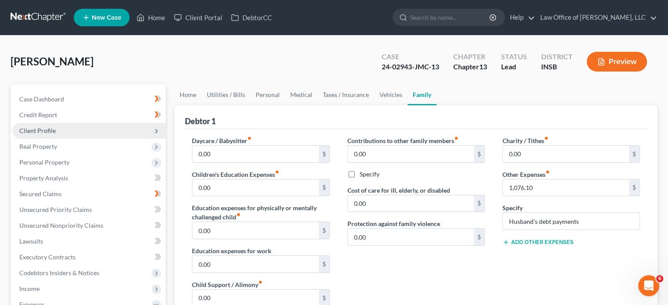
click at [628, 62] on button "Preview" at bounding box center [617, 62] width 60 height 20
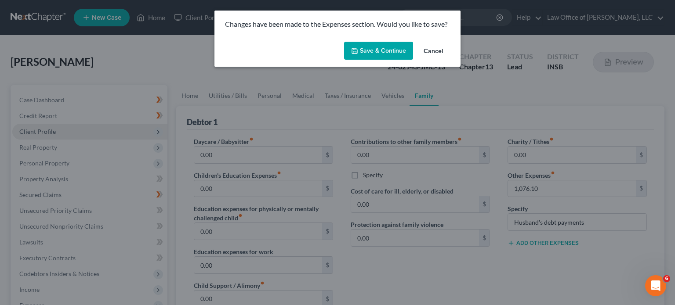
click at [384, 47] on button "Save & Continue" at bounding box center [378, 51] width 69 height 18
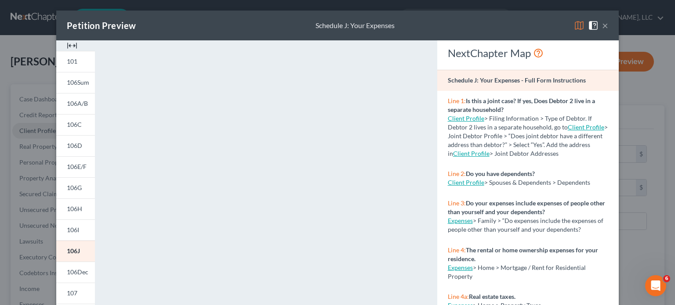
click at [574, 28] on img at bounding box center [579, 25] width 11 height 11
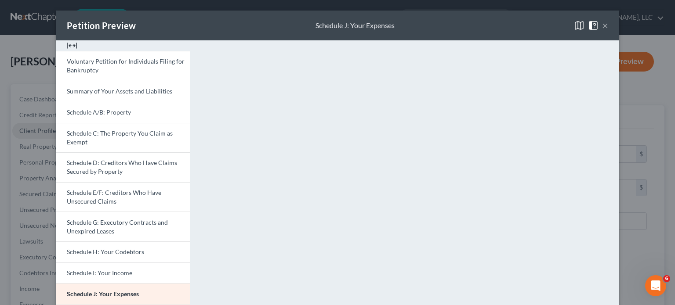
click at [603, 26] on button "×" at bounding box center [605, 25] width 6 height 11
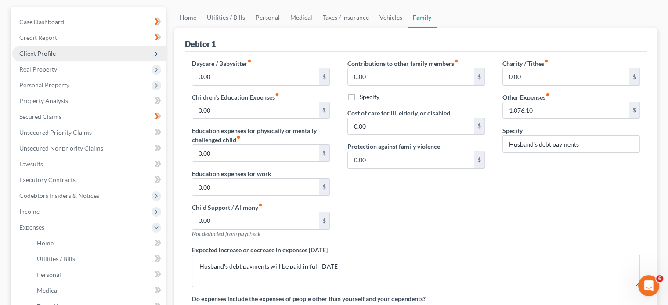
scroll to position [88, 0]
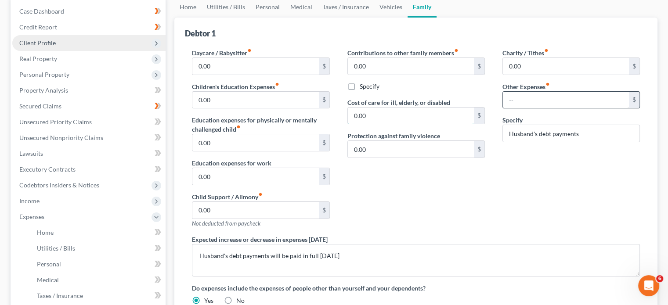
type input "1,076.10"
click at [527, 99] on input "text" at bounding box center [566, 100] width 126 height 17
type input "1,076.10"
click at [531, 97] on input "text" at bounding box center [566, 100] width 126 height 17
type input "1,076.10"
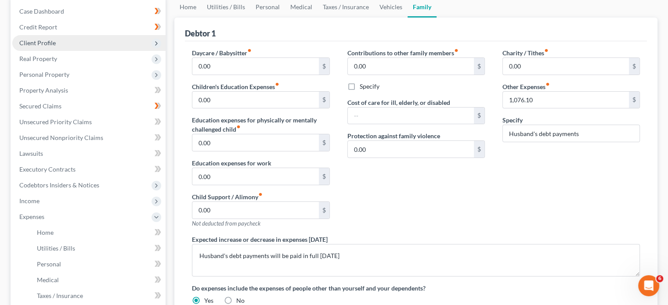
click at [523, 179] on div "Charity / Tithes fiber_manual_record 0.00 $ Other Expenses fiber_manual_record …" at bounding box center [571, 141] width 155 height 187
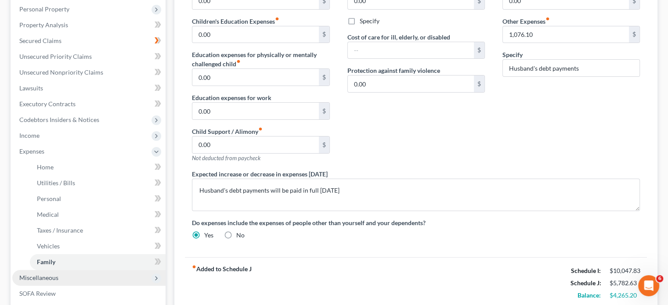
scroll to position [176, 0]
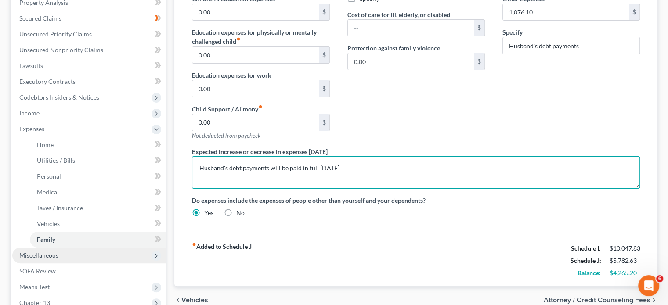
click at [314, 172] on textarea "Husband's debt payments will be paid in full within 10 months" at bounding box center [416, 172] width 448 height 33
drag, startPoint x: 373, startPoint y: 164, endPoint x: 170, endPoint y: 171, distance: 203.2
click at [170, 171] on div "Petition Navigation Case Dashboard Payments Invoices Payments Payments Credit R…" at bounding box center [334, 147] width 656 height 476
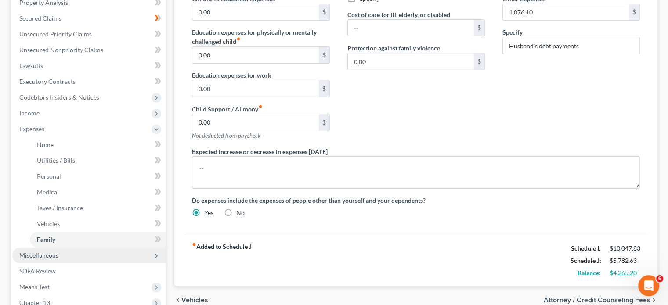
click at [396, 133] on div "Contributions to other family members fiber_manual_record 0.00 $ Specify Cost o…" at bounding box center [416, 53] width 155 height 187
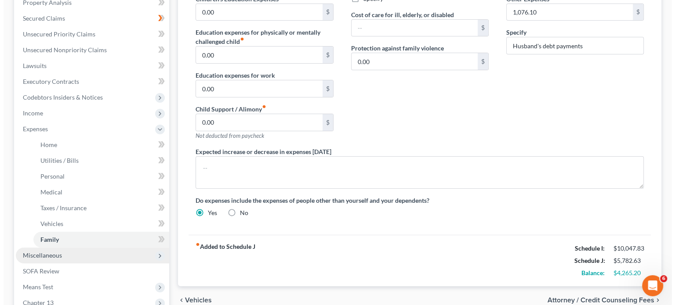
scroll to position [0, 0]
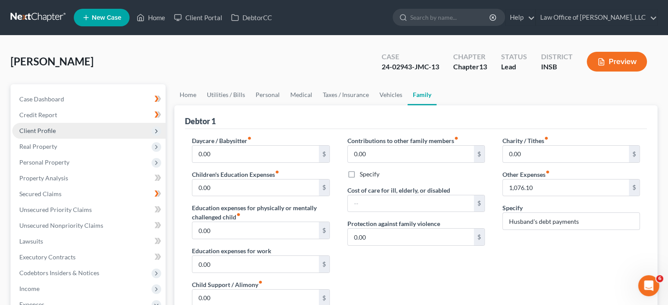
click at [606, 59] on button "Preview" at bounding box center [617, 62] width 60 height 20
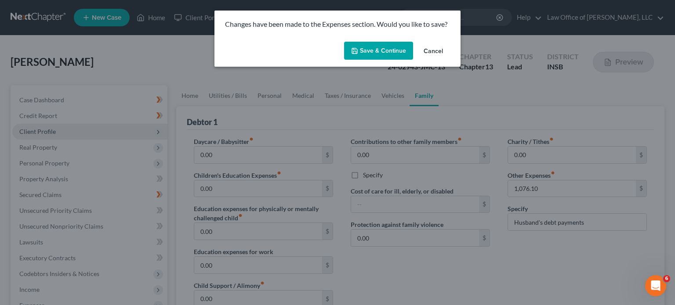
click at [389, 51] on button "Save & Continue" at bounding box center [378, 51] width 69 height 18
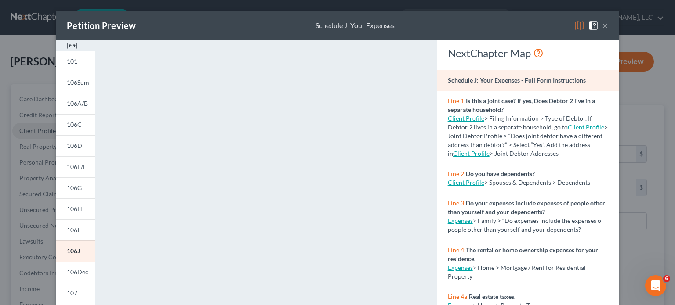
drag, startPoint x: 578, startPoint y: 23, endPoint x: 546, endPoint y: 37, distance: 34.4
click at [577, 23] on img at bounding box center [579, 25] width 11 height 11
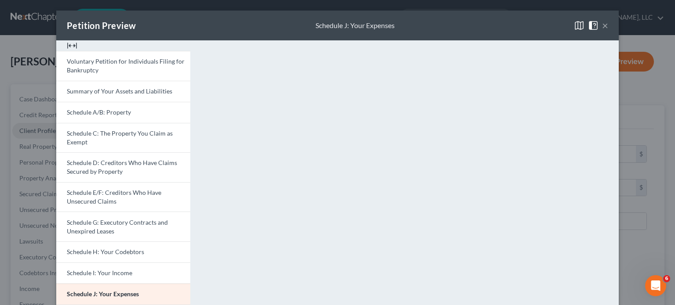
click at [603, 25] on button "×" at bounding box center [605, 25] width 6 height 11
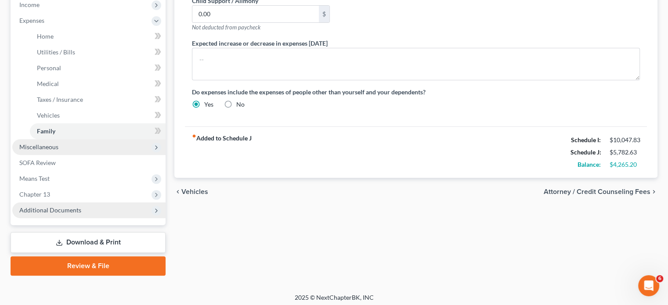
scroll to position [287, 0]
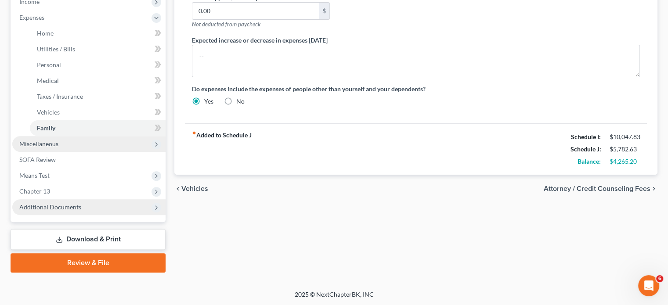
click at [109, 247] on link "Download & Print" at bounding box center [88, 239] width 155 height 21
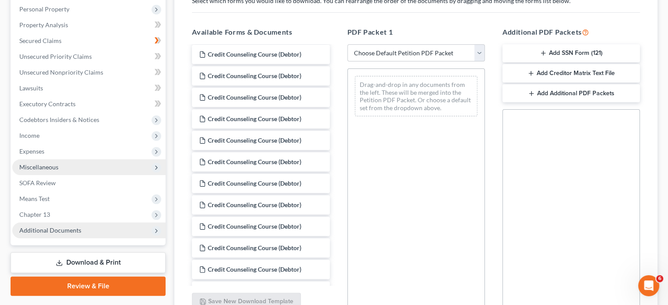
scroll to position [132, 0]
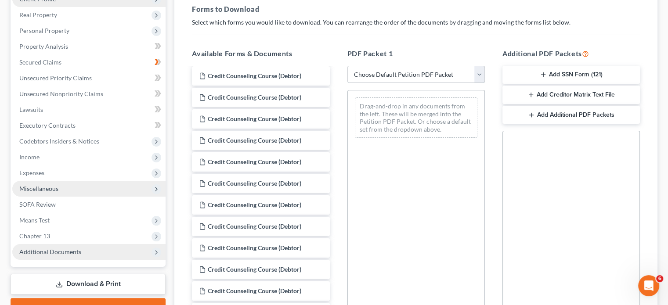
click at [385, 69] on select "Choose Default Petition PDF Packet Complete Bankruptcy Petition (all forms and …" at bounding box center [417, 75] width 138 height 18
select select "8"
click at [348, 66] on select "Choose Default Petition PDF Packet Complete Bankruptcy Petition (all forms and …" at bounding box center [417, 75] width 138 height 18
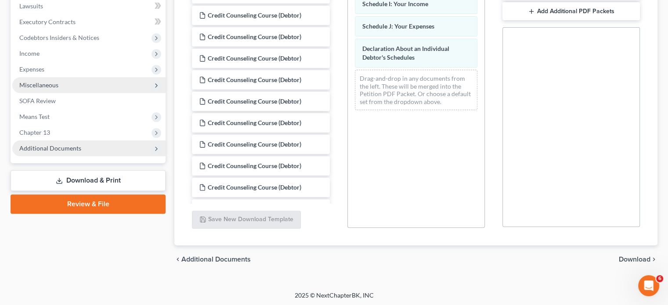
scroll to position [236, 0]
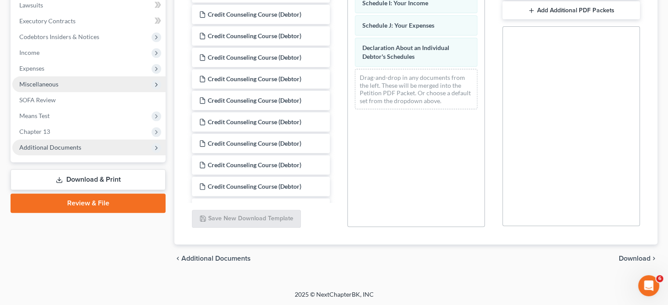
click at [632, 259] on span "Download" at bounding box center [635, 258] width 32 height 7
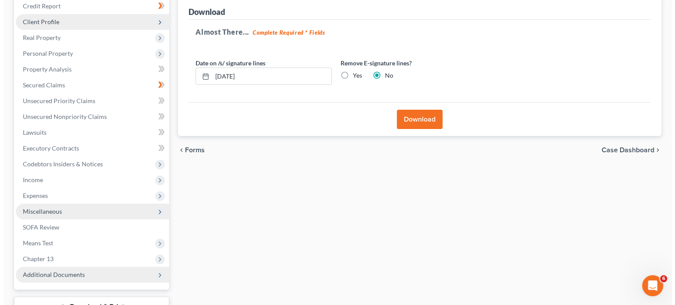
scroll to position [0, 0]
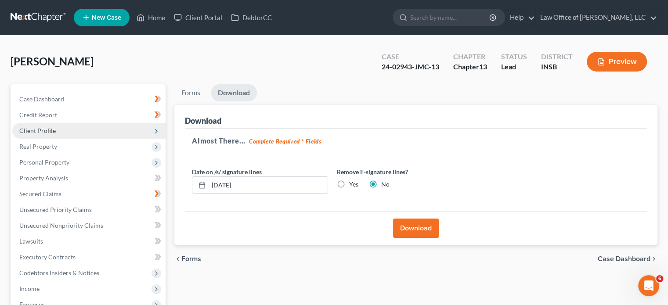
click at [414, 226] on button "Download" at bounding box center [416, 228] width 46 height 19
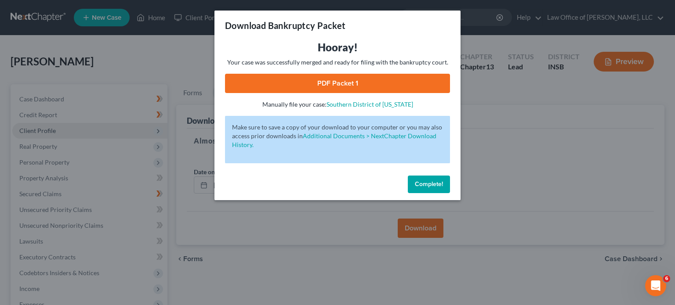
click at [377, 82] on link "PDF Packet 1" at bounding box center [337, 83] width 225 height 19
